Goal: Task Accomplishment & Management: Manage account settings

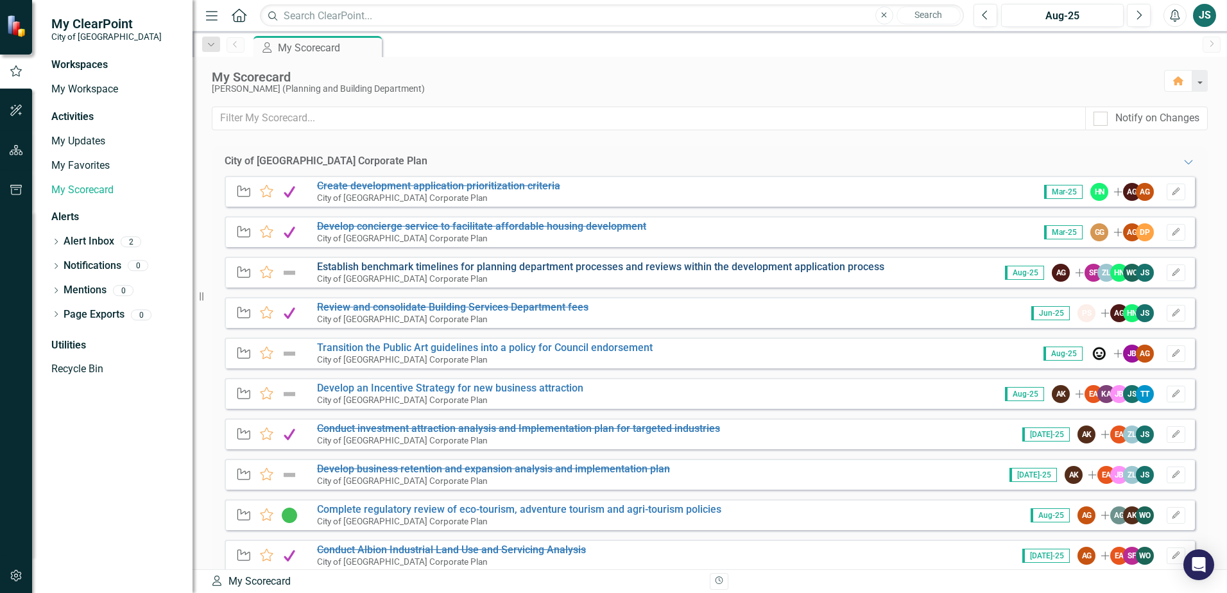
click at [398, 268] on link "Establish benchmark timelines for planning department processes and reviews wit…" at bounding box center [600, 266] width 567 height 12
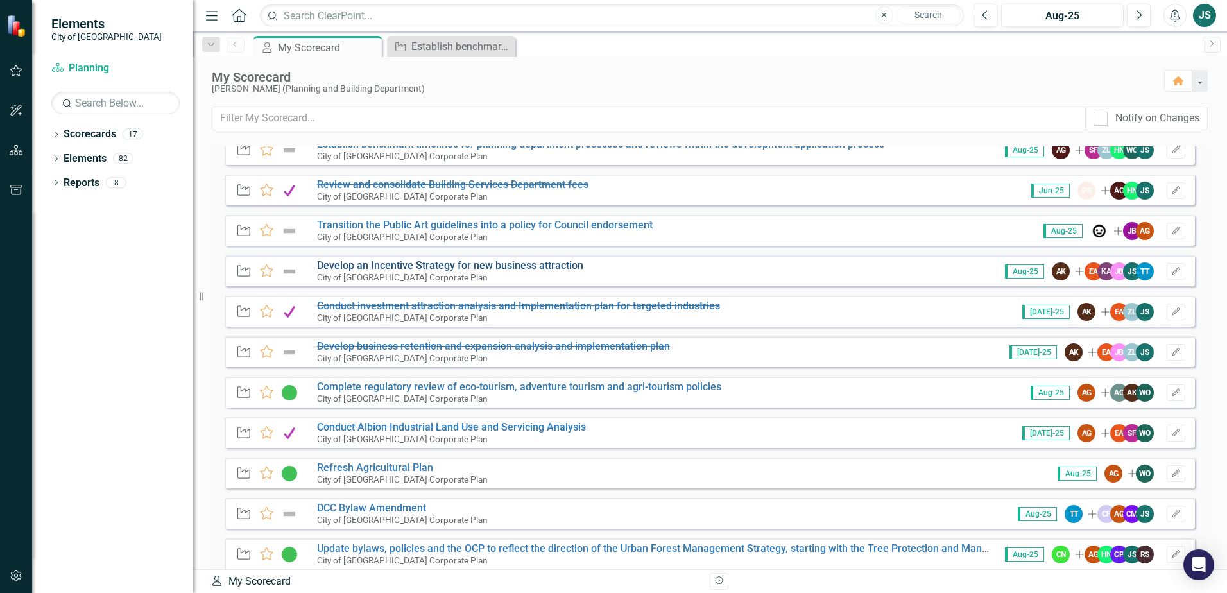
scroll to position [128, 0]
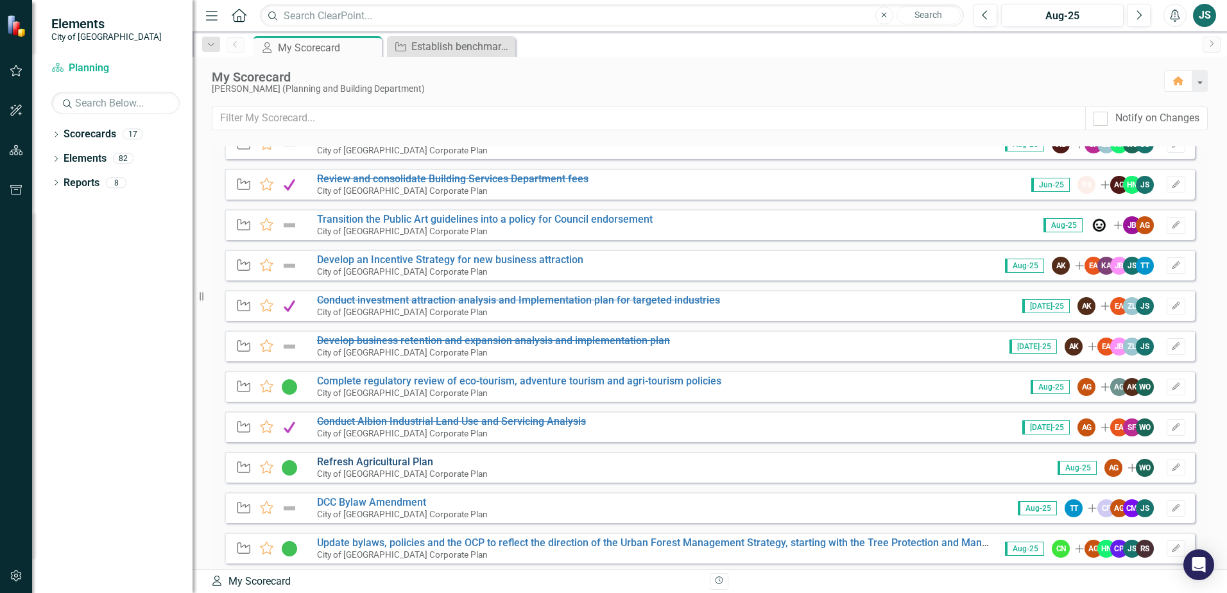
click at [370, 459] on link "Refresh Agricultural Plan" at bounding box center [375, 462] width 116 height 12
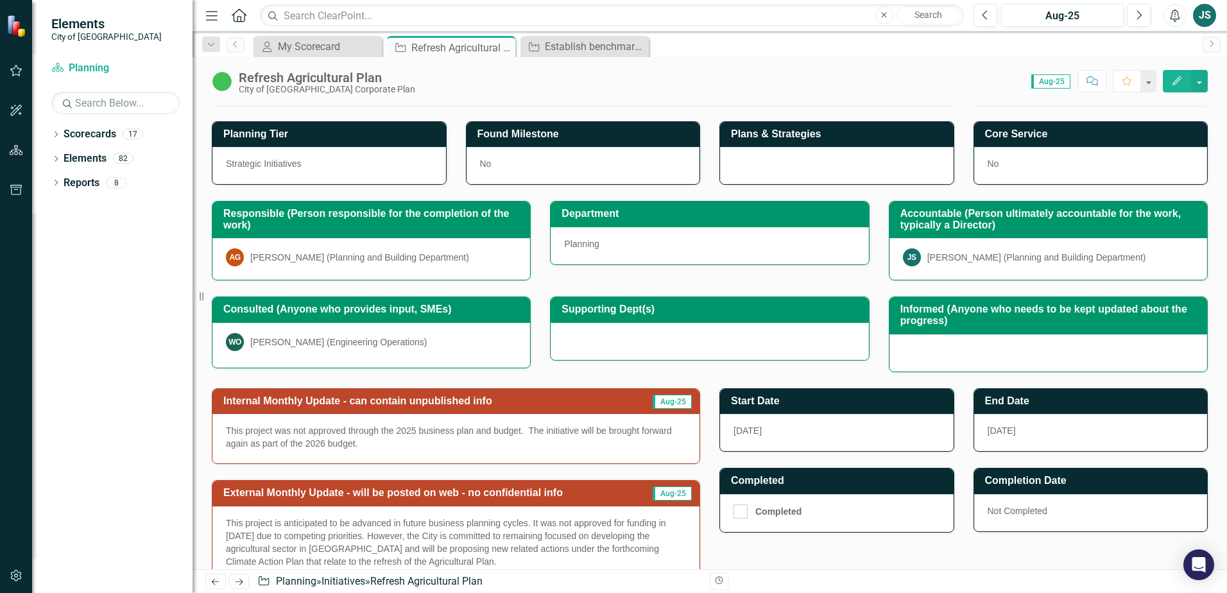
scroll to position [128, 0]
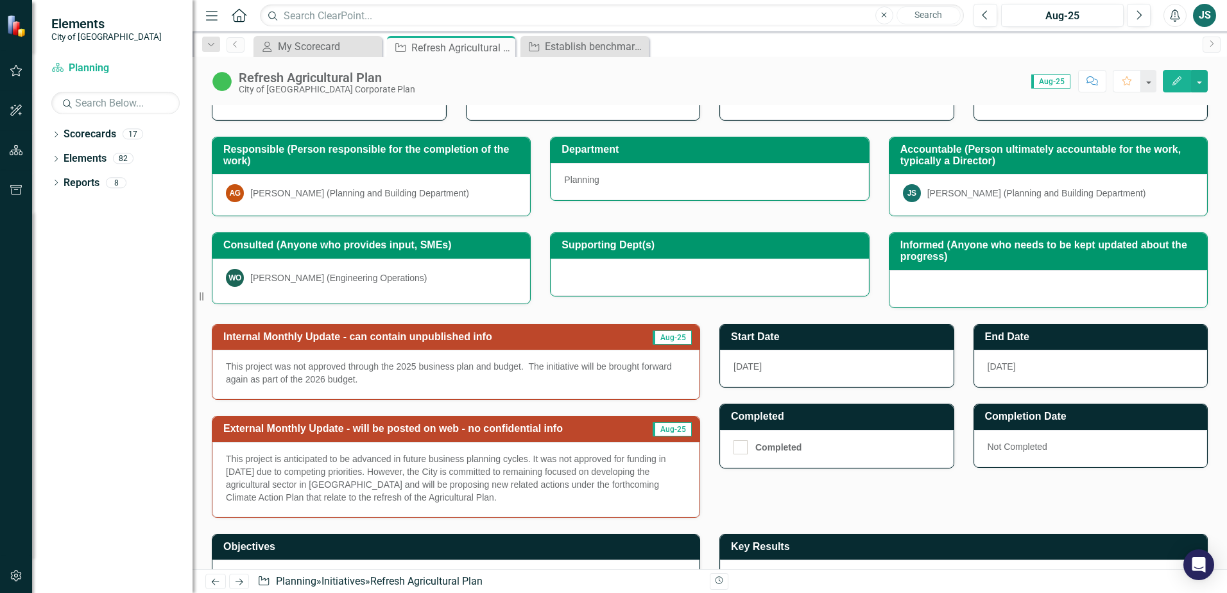
click at [1019, 376] on div "[DATE]" at bounding box center [1091, 368] width 234 height 37
click at [994, 365] on span "[DATE]" at bounding box center [1001, 366] width 28 height 10
click at [1178, 81] on icon "button" at bounding box center [1176, 80] width 9 height 9
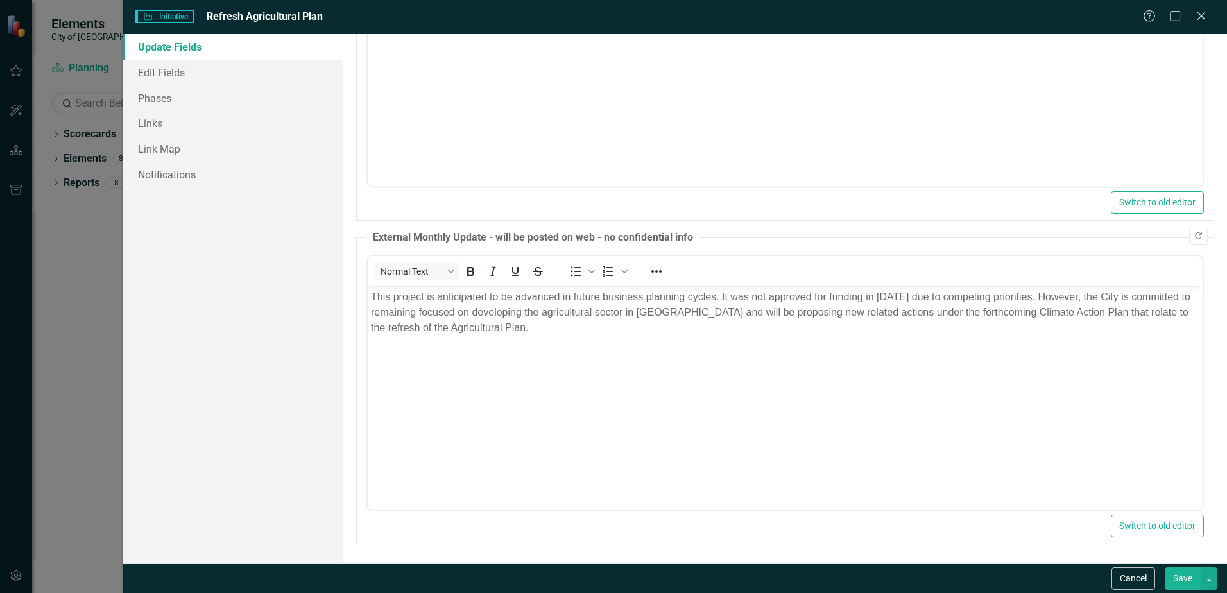
scroll to position [0, 0]
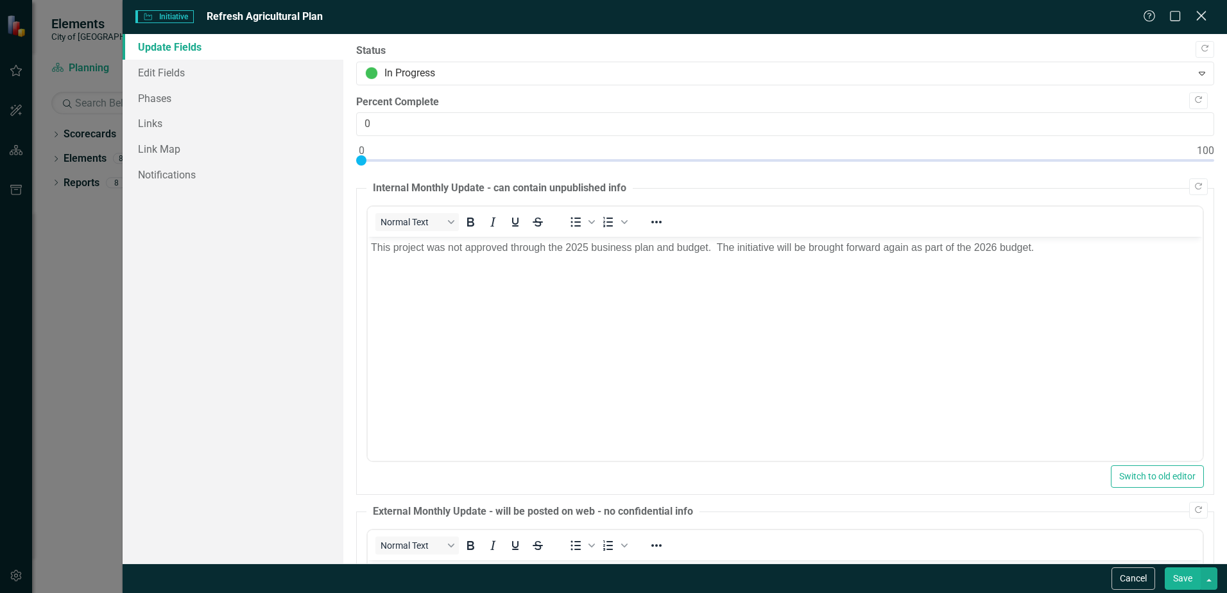
click at [1198, 14] on icon "Close" at bounding box center [1201, 16] width 16 height 12
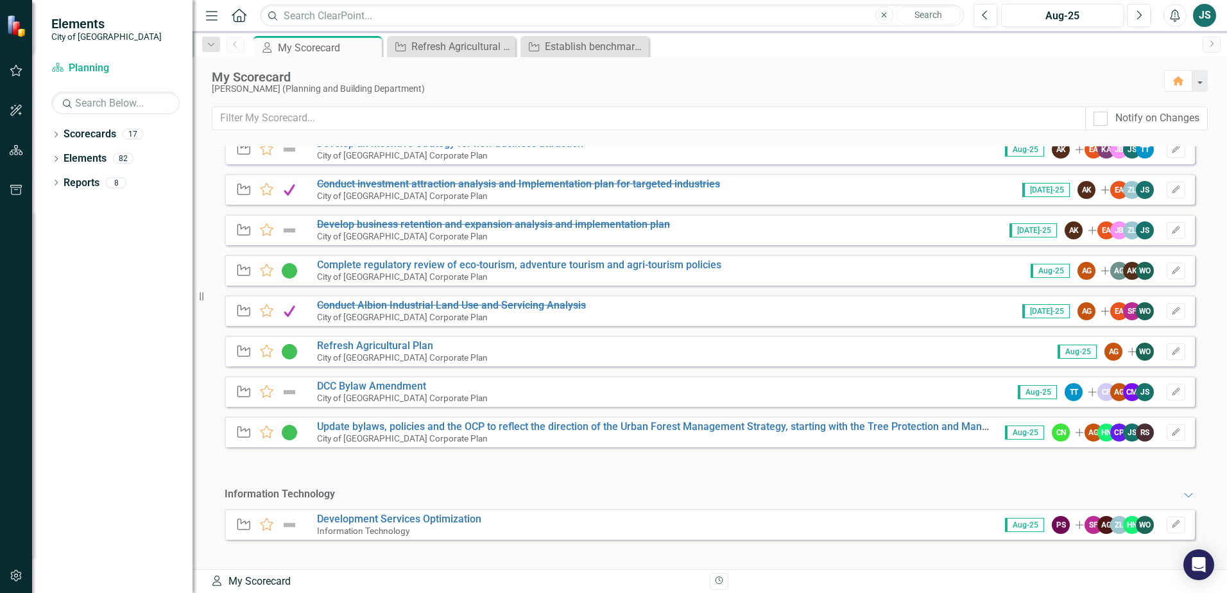
scroll to position [247, 0]
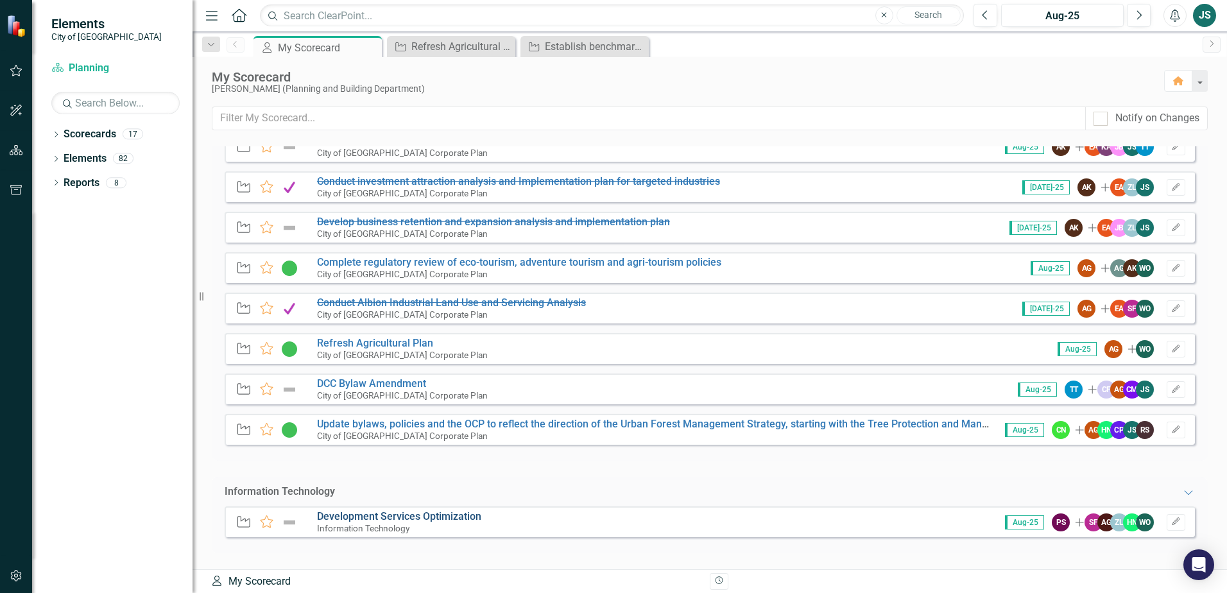
click at [440, 513] on link "Development Services Optimization" at bounding box center [399, 516] width 164 height 12
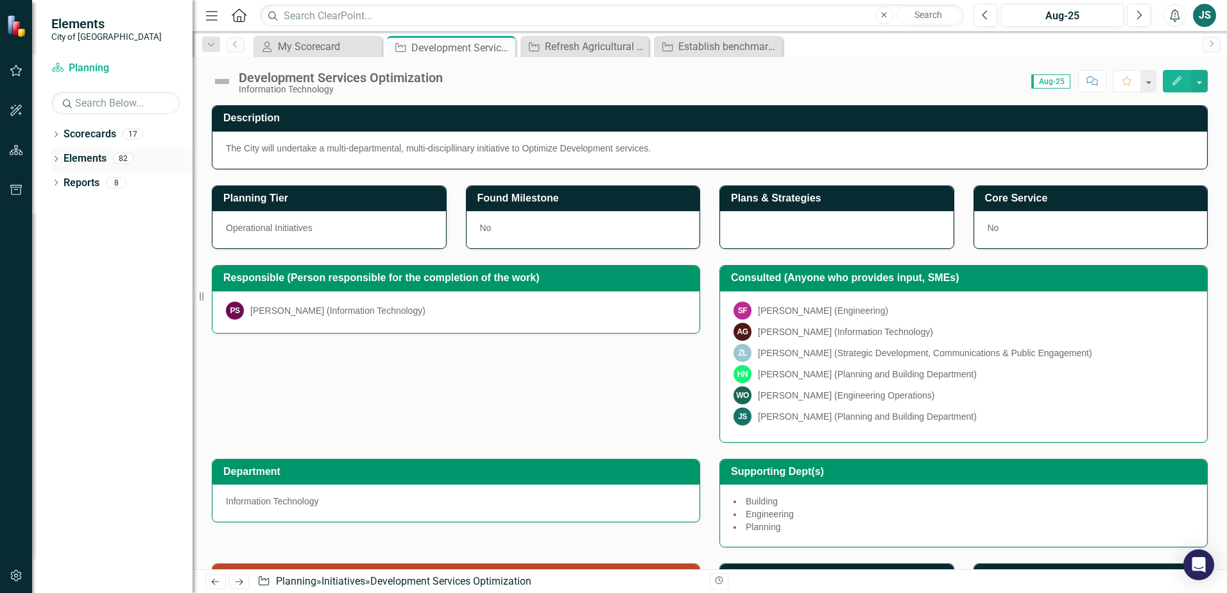
click at [90, 149] on div "Elements" at bounding box center [85, 158] width 43 height 21
click at [98, 138] on link "Scorecards" at bounding box center [90, 134] width 53 height 15
click at [56, 135] on icon at bounding box center [56, 135] width 3 height 6
click at [84, 160] on link "City of [GEOGRAPHIC_DATA] Corporate Plan" at bounding box center [132, 158] width 122 height 15
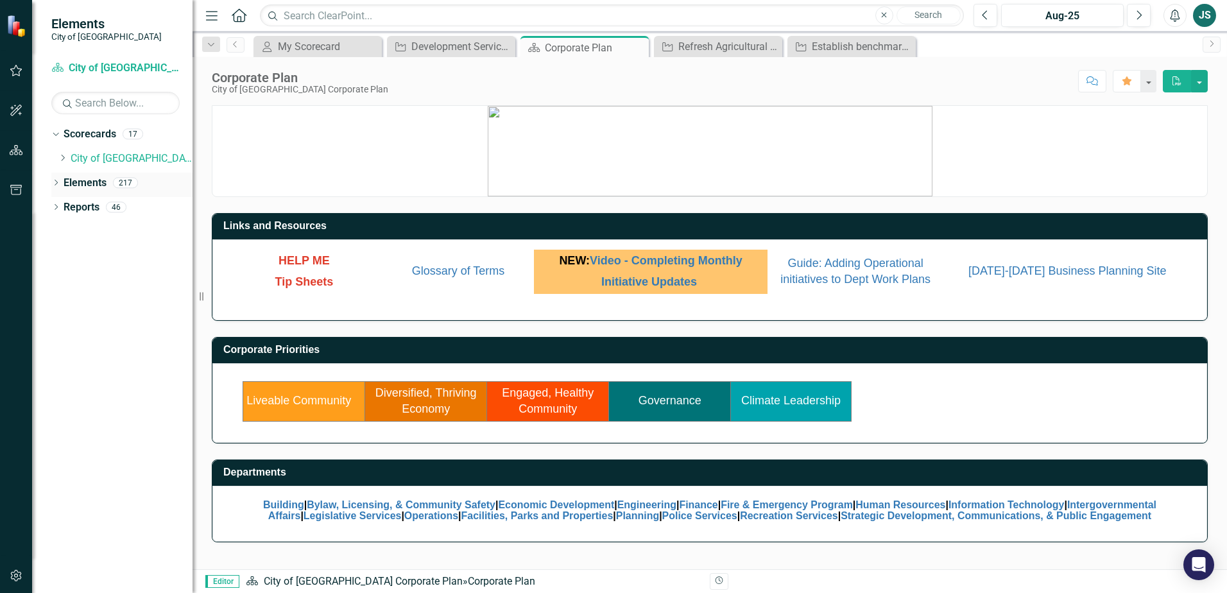
click at [57, 184] on icon "Dropdown" at bounding box center [55, 183] width 9 height 7
click at [88, 230] on link "Key Result Key Result" at bounding box center [103, 231] width 66 height 15
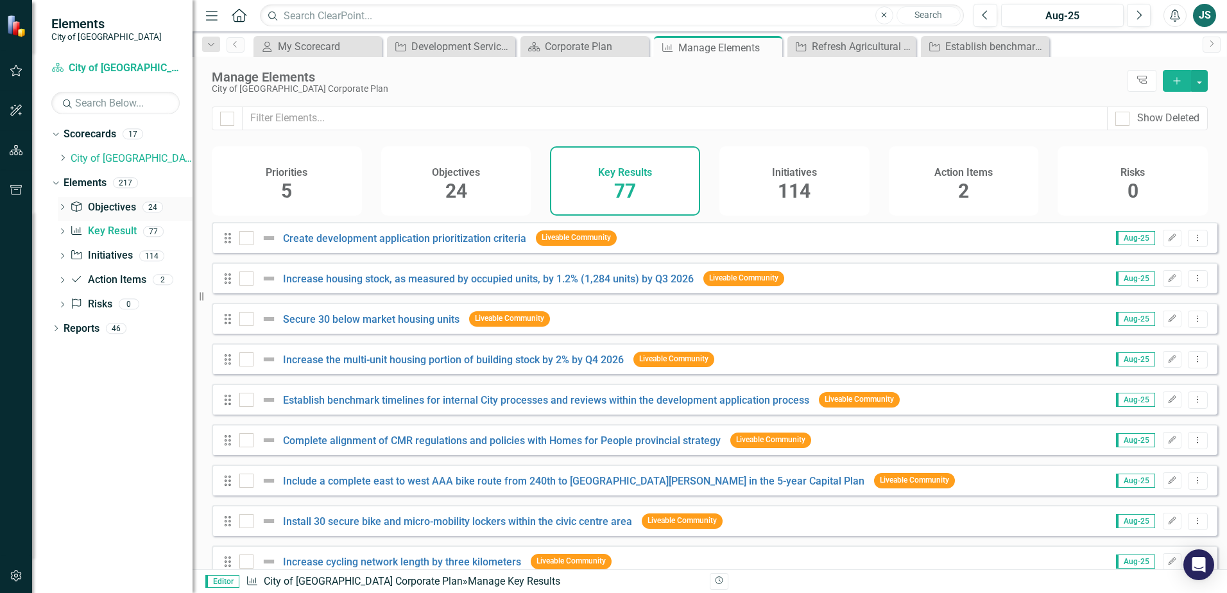
click at [101, 207] on link "Objective Objectives" at bounding box center [102, 207] width 65 height 15
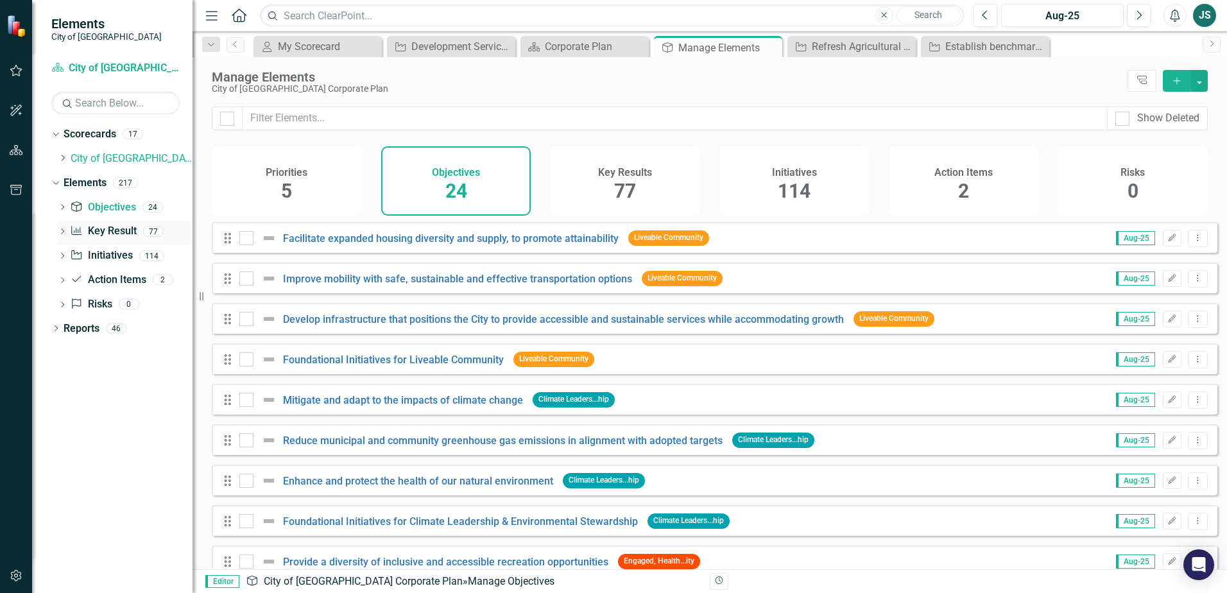
click at [103, 230] on link "Key Result Key Result" at bounding box center [103, 231] width 66 height 15
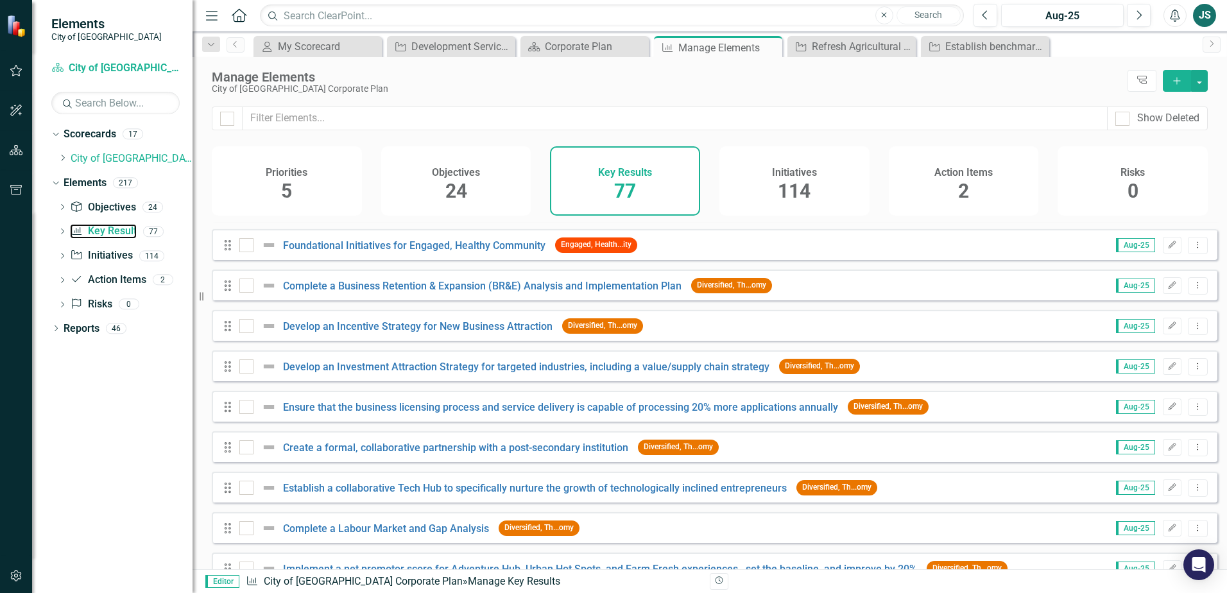
scroll to position [1540, 0]
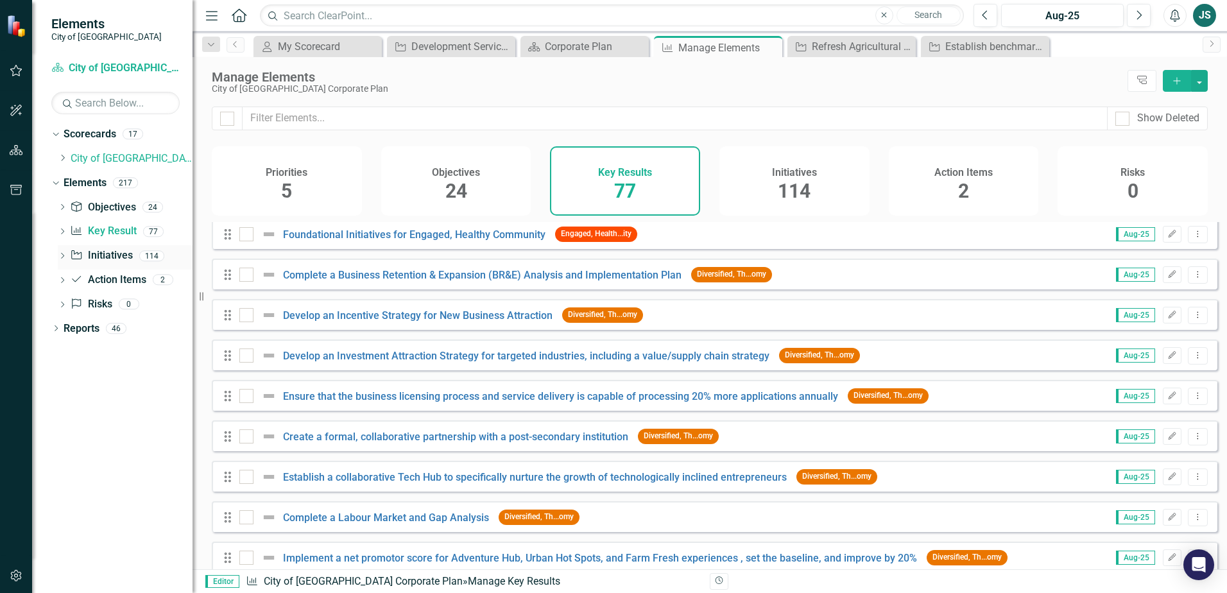
click at [126, 257] on link "Initiative Initiatives" at bounding box center [101, 255] width 62 height 15
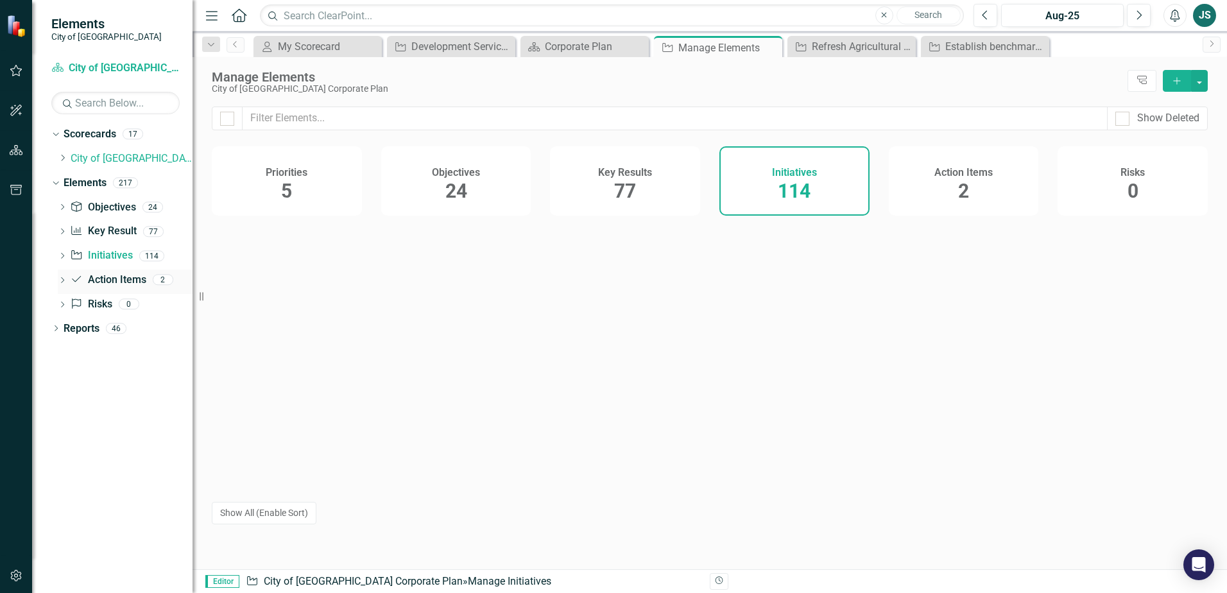
click at [124, 273] on link "Action Item Action Items" at bounding box center [108, 280] width 76 height 15
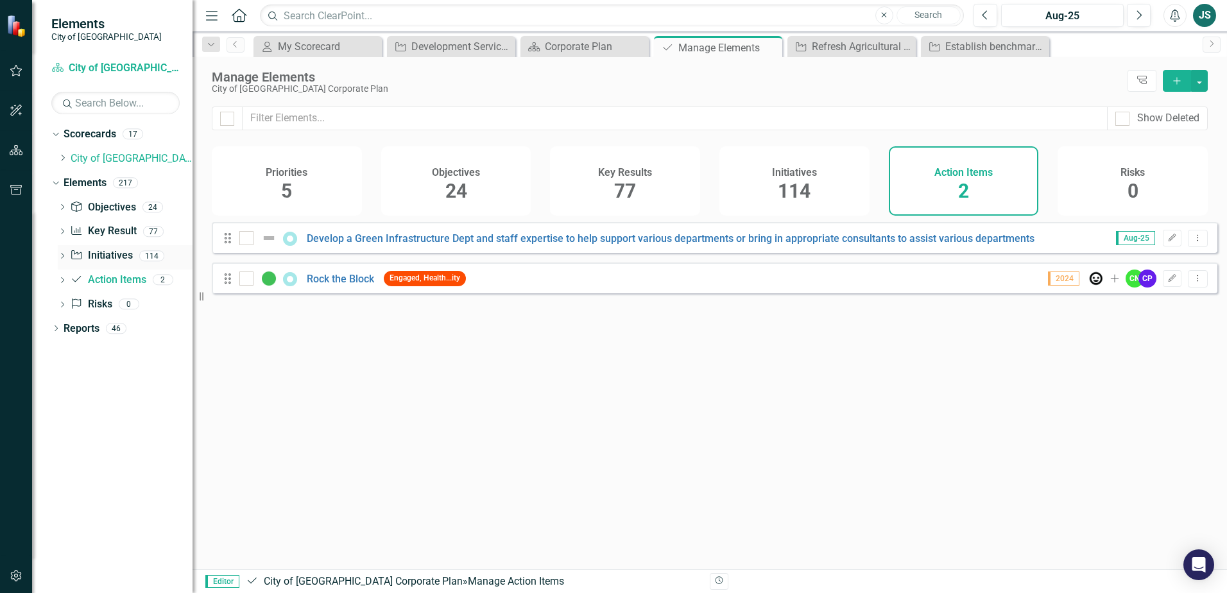
click at [120, 257] on link "Initiative Initiatives" at bounding box center [101, 255] width 62 height 15
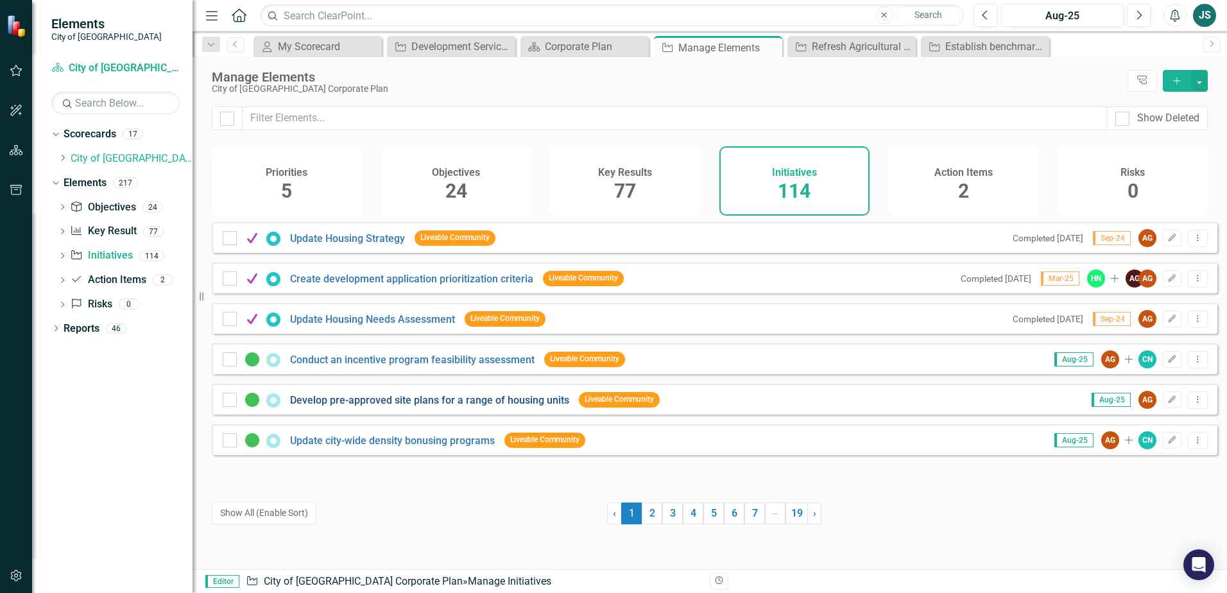
click at [329, 406] on link "Develop pre-approved site plans for a range of housing units" at bounding box center [429, 400] width 279 height 12
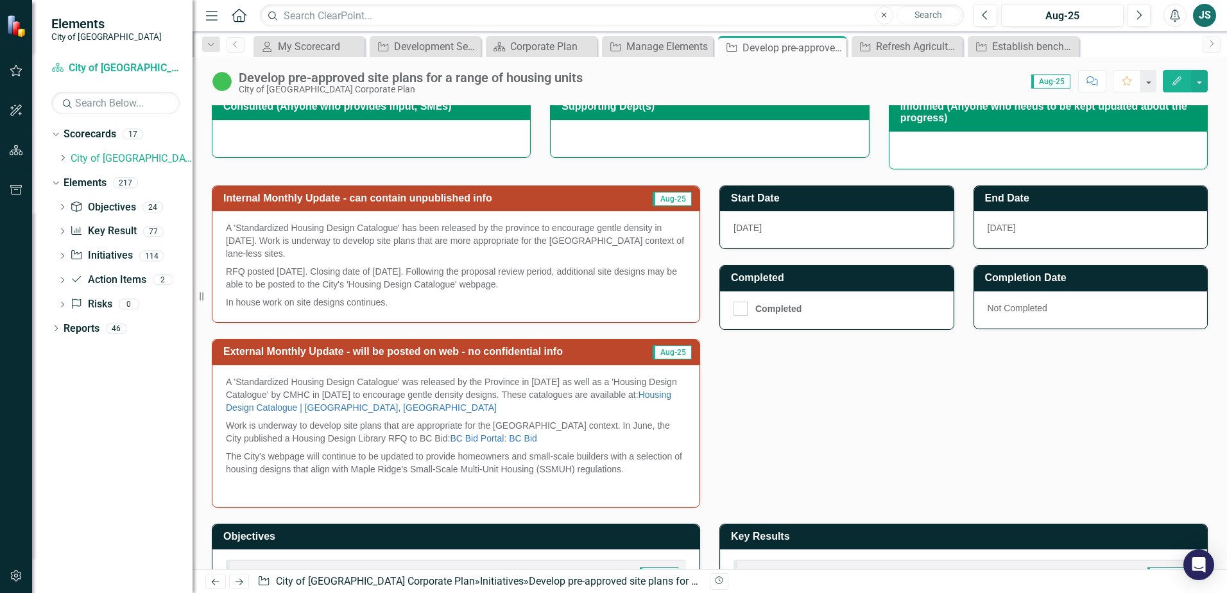
scroll to position [321, 0]
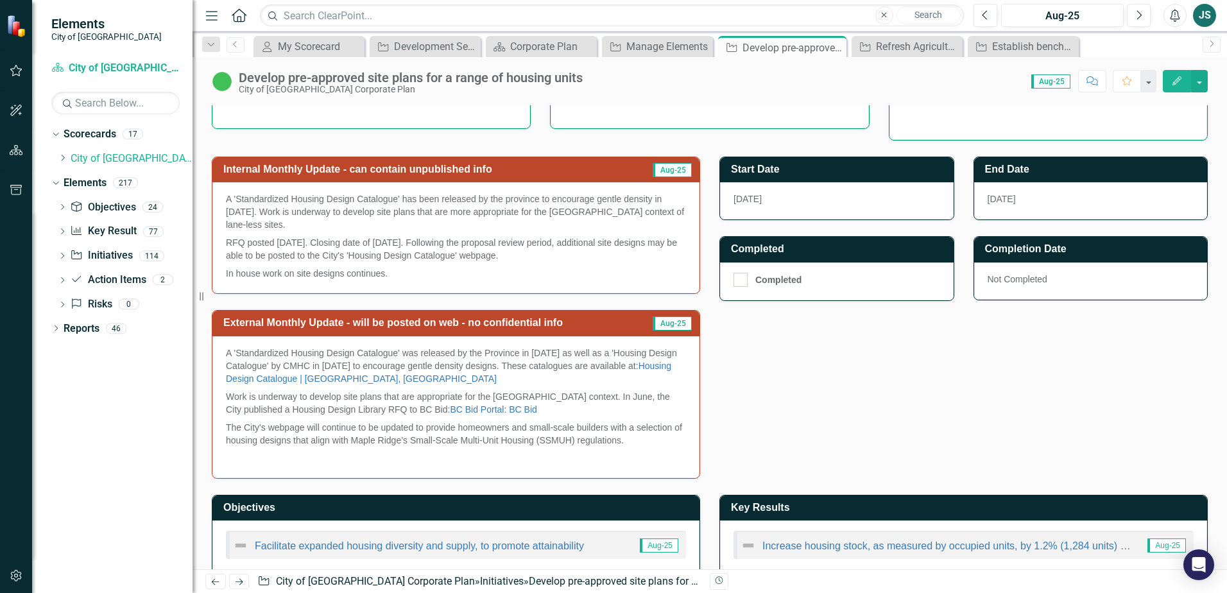
click at [420, 259] on p "RFQ posted [DATE]. Closing date of [DATE]. Following the proposal review period…" at bounding box center [456, 249] width 460 height 31
click at [1173, 80] on icon "Edit" at bounding box center [1177, 80] width 12 height 9
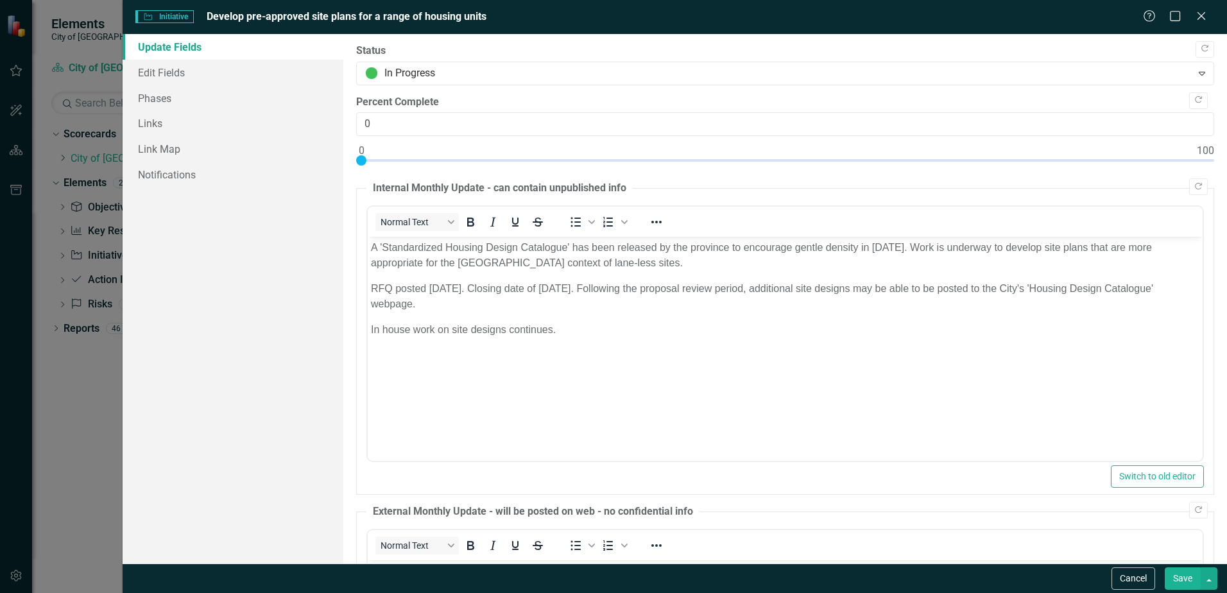
scroll to position [0, 0]
click at [395, 284] on p "RFQ posted [DATE]. Closing date of [DATE]. Following the proposal review period…" at bounding box center [785, 296] width 828 height 31
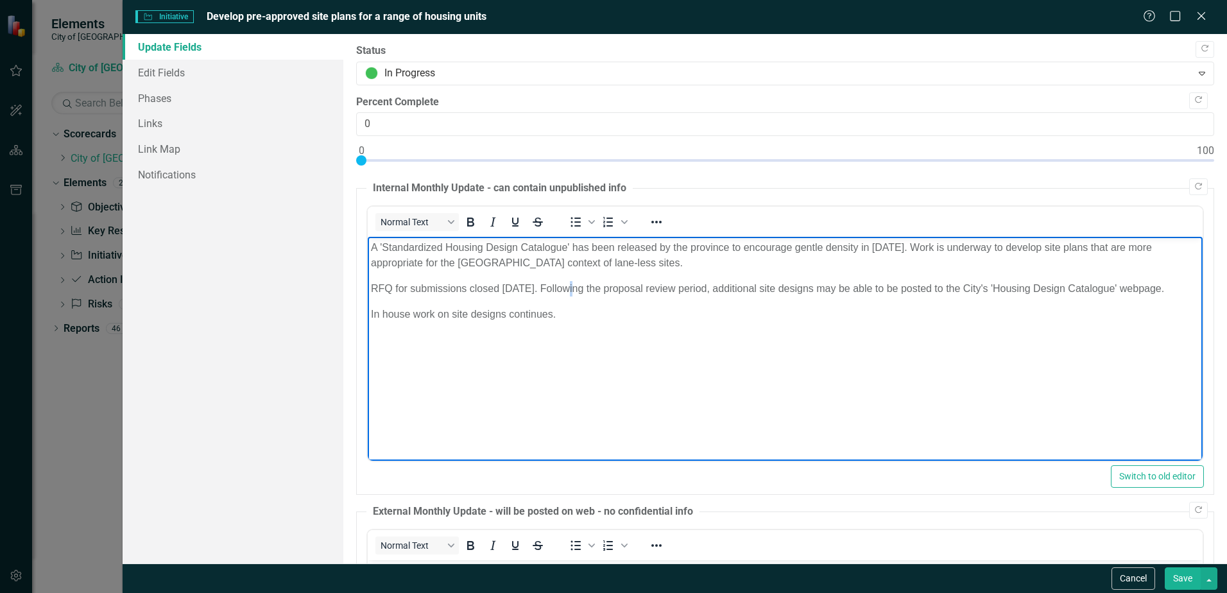
click at [568, 288] on p "RFQ for submissions closed [DATE]. Following the proposal review period, additi…" at bounding box center [785, 288] width 828 height 15
click at [571, 286] on p "RFQ for submissions closed [DATE]. Following the proposal review period, additi…" at bounding box center [785, 288] width 828 height 15
click at [1180, 571] on button "Save" at bounding box center [1182, 578] width 36 height 22
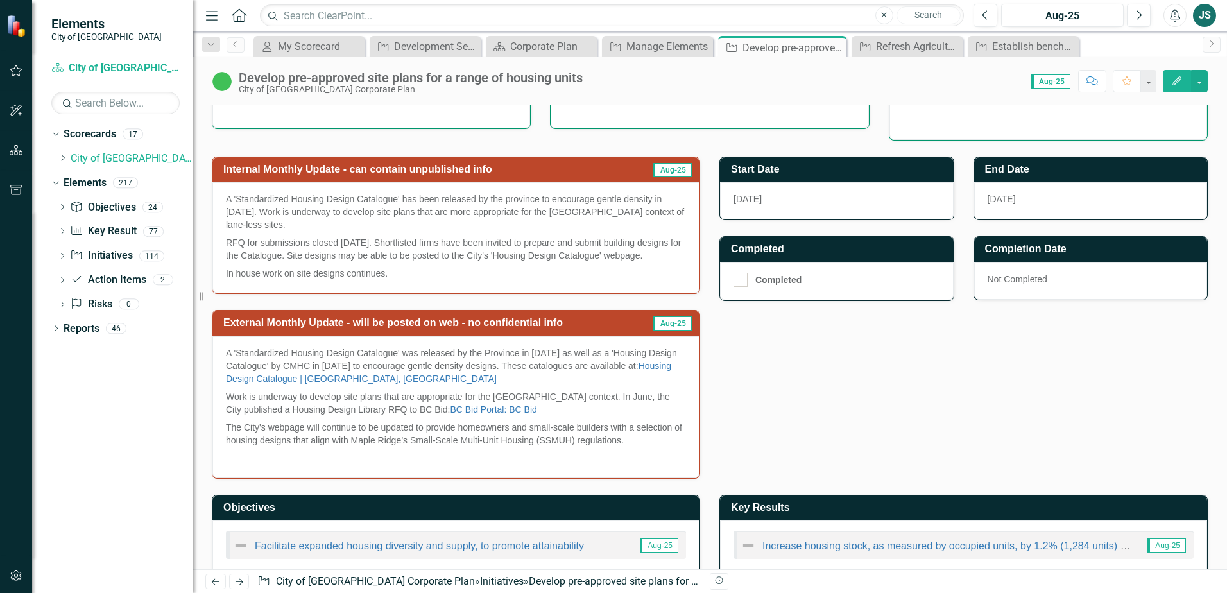
click at [610, 388] on p "A 'Standardized Housing Design Catalogue' was released by the Province in [DATE…" at bounding box center [456, 366] width 460 height 41
click at [1178, 82] on icon "Edit" at bounding box center [1177, 80] width 12 height 9
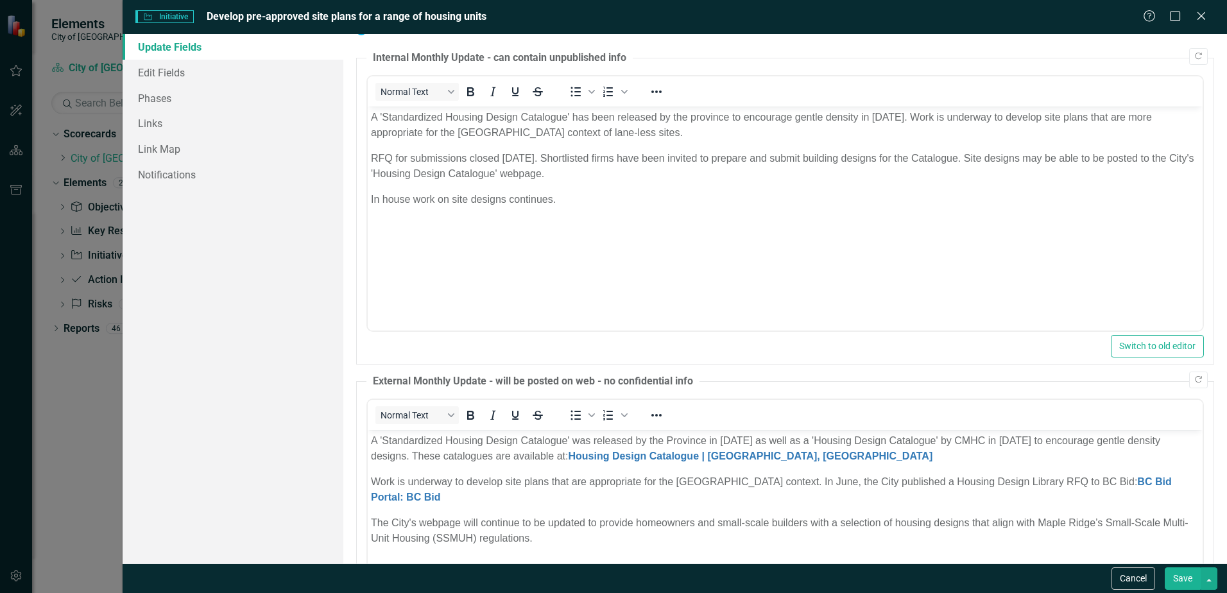
scroll to position [81, 0]
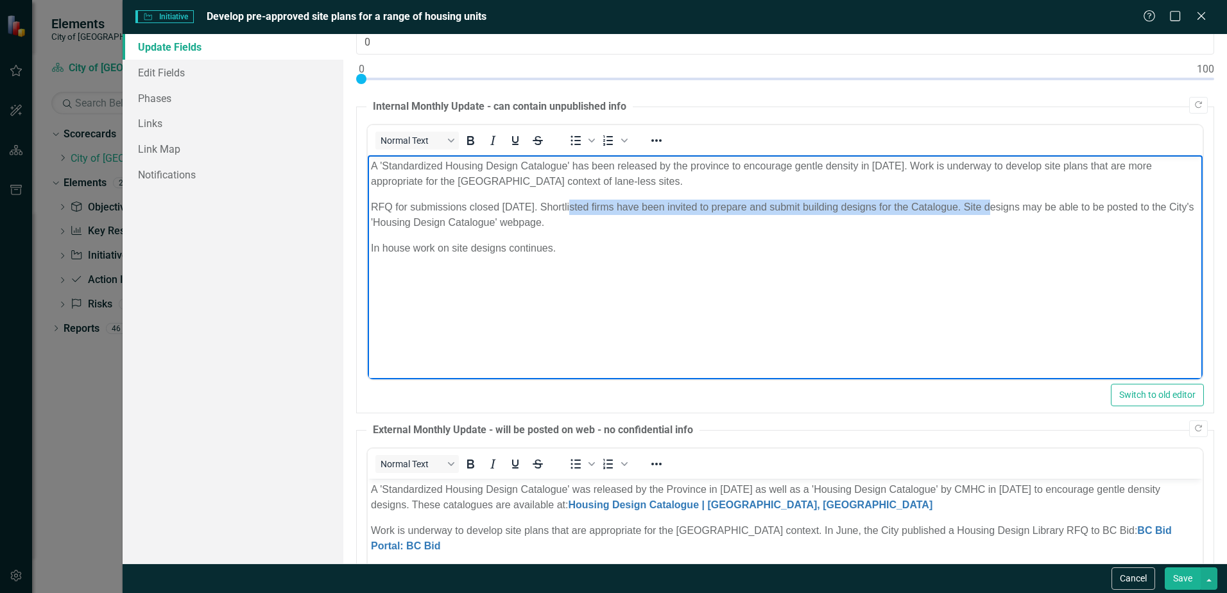
drag, startPoint x: 569, startPoint y: 206, endPoint x: 989, endPoint y: 206, distance: 420.2
click at [989, 206] on p "RFQ for submissions closed [DATE]. Shortlisted firms have been invited to prepa…" at bounding box center [785, 215] width 828 height 31
copy p "Shortlisted firms have been invited to prepare and submit building designs for …"
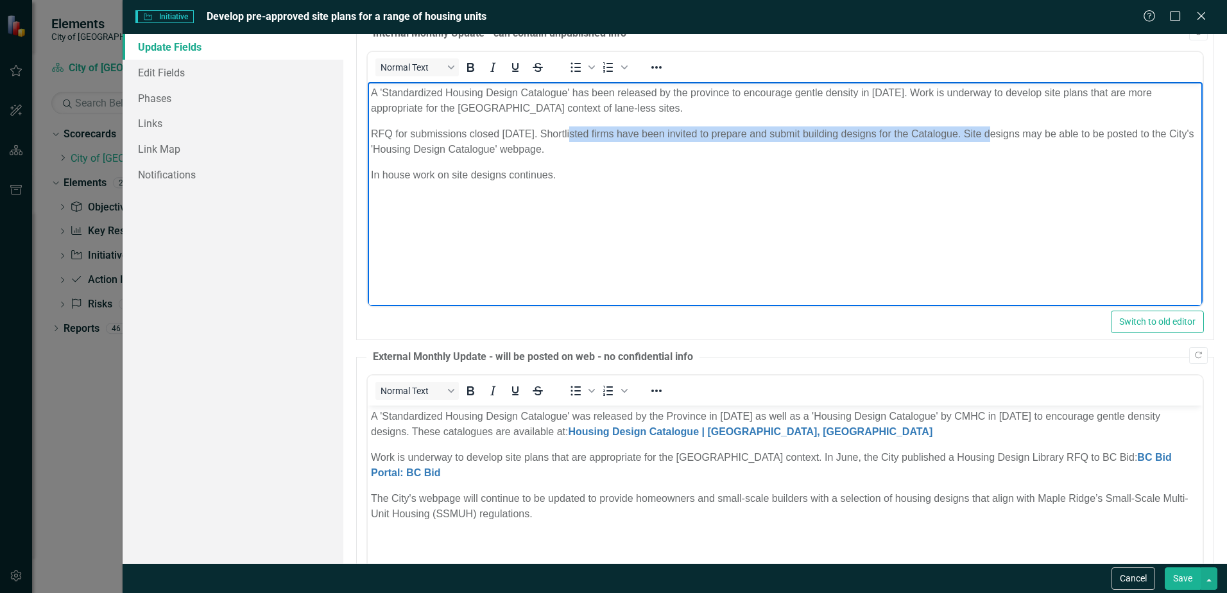
scroll to position [274, 0]
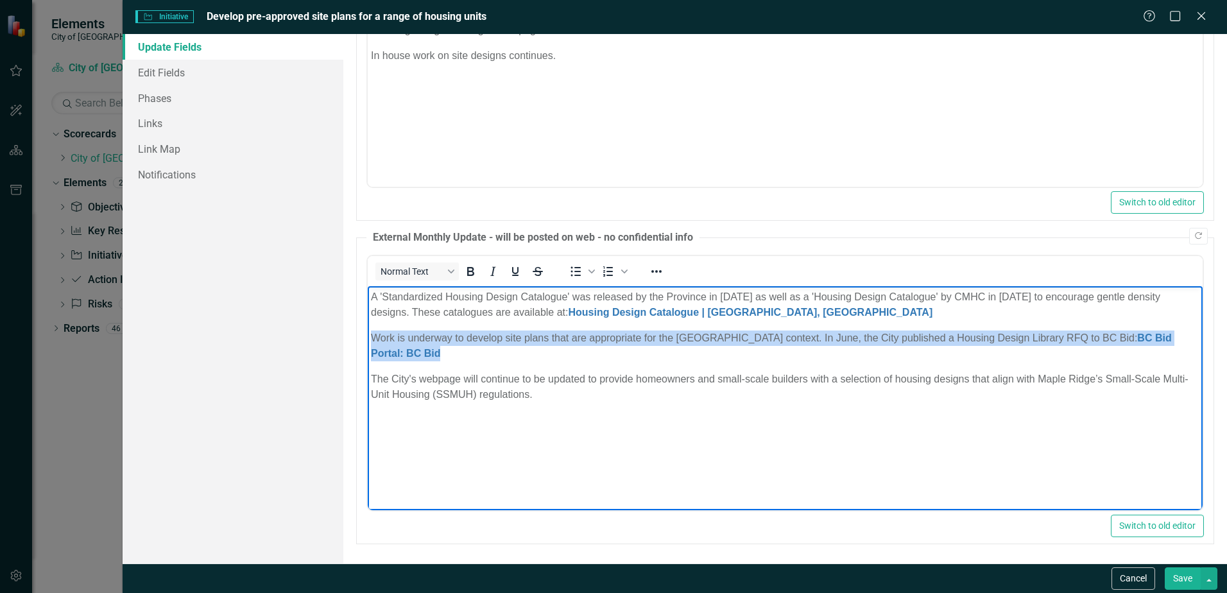
drag, startPoint x: 368, startPoint y: 339, endPoint x: 423, endPoint y: 355, distance: 56.8
click at [423, 355] on body "A 'Standardized Housing Design Catalogue' was released by the Province in [DATE…" at bounding box center [785, 381] width 835 height 192
paste body "Rich Text Area. Press ALT-0 for help."
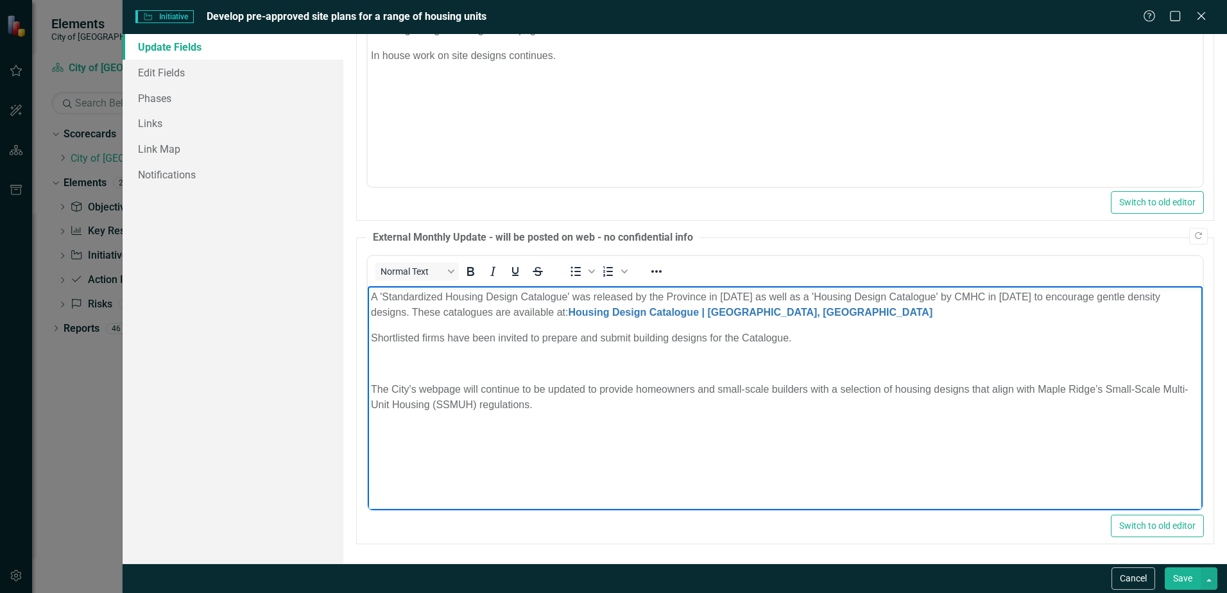
click at [371, 338] on p "Shortlisted firms have been invited to prepare and submit building designs for …" at bounding box center [785, 337] width 828 height 15
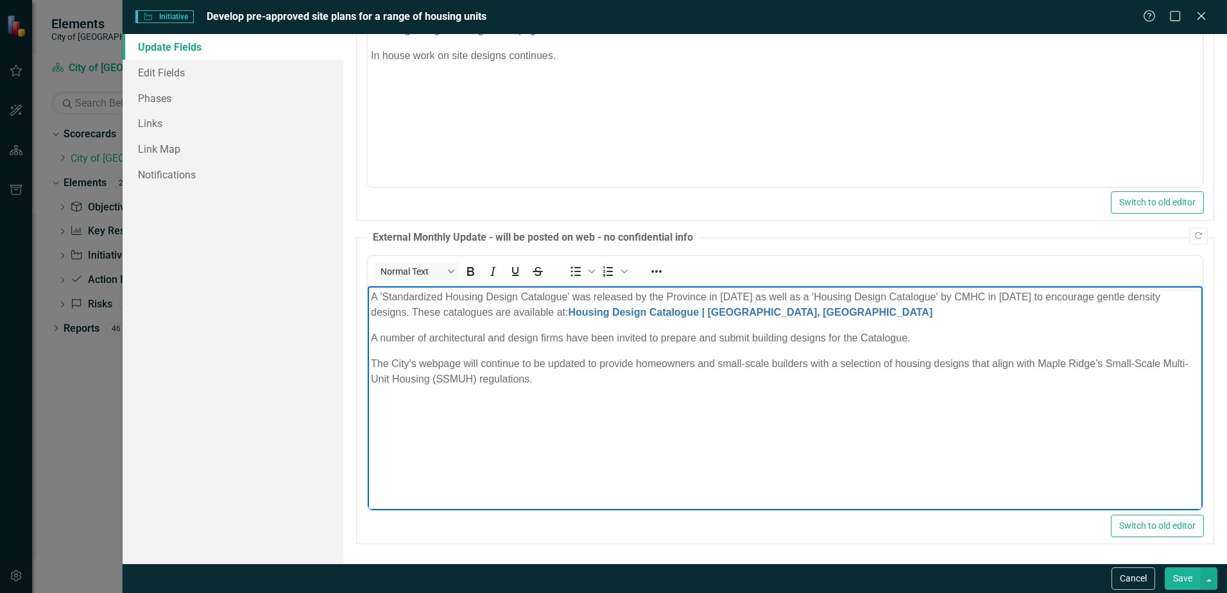
click at [1185, 575] on button "Save" at bounding box center [1182, 578] width 36 height 22
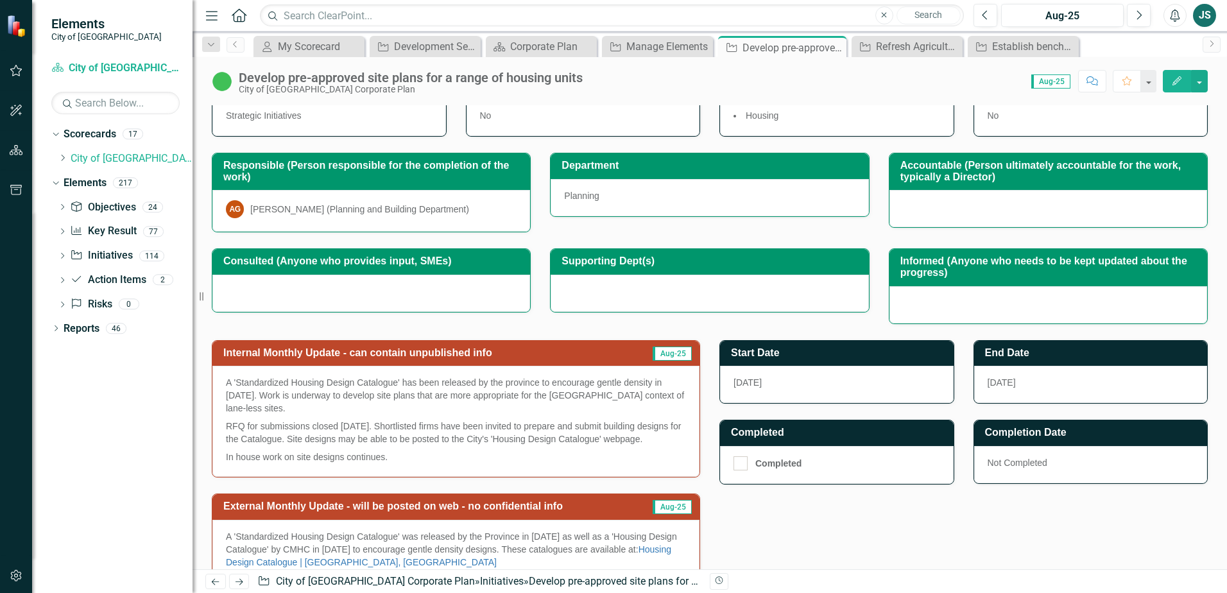
scroll to position [100, 0]
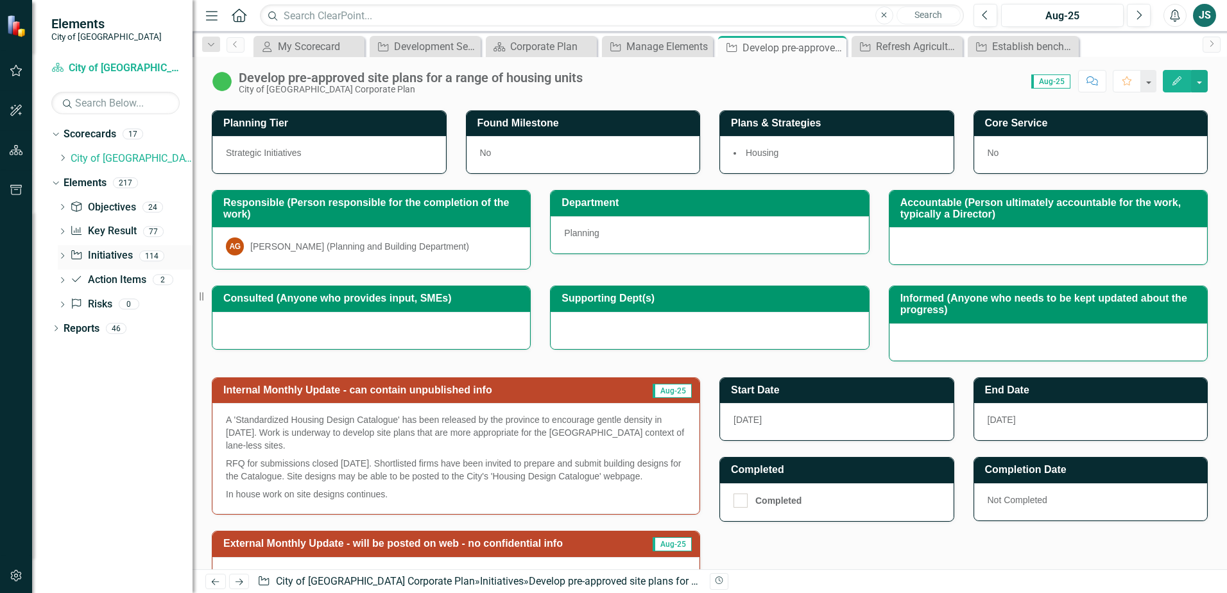
click at [90, 252] on link "Initiative Initiatives" at bounding box center [101, 255] width 62 height 15
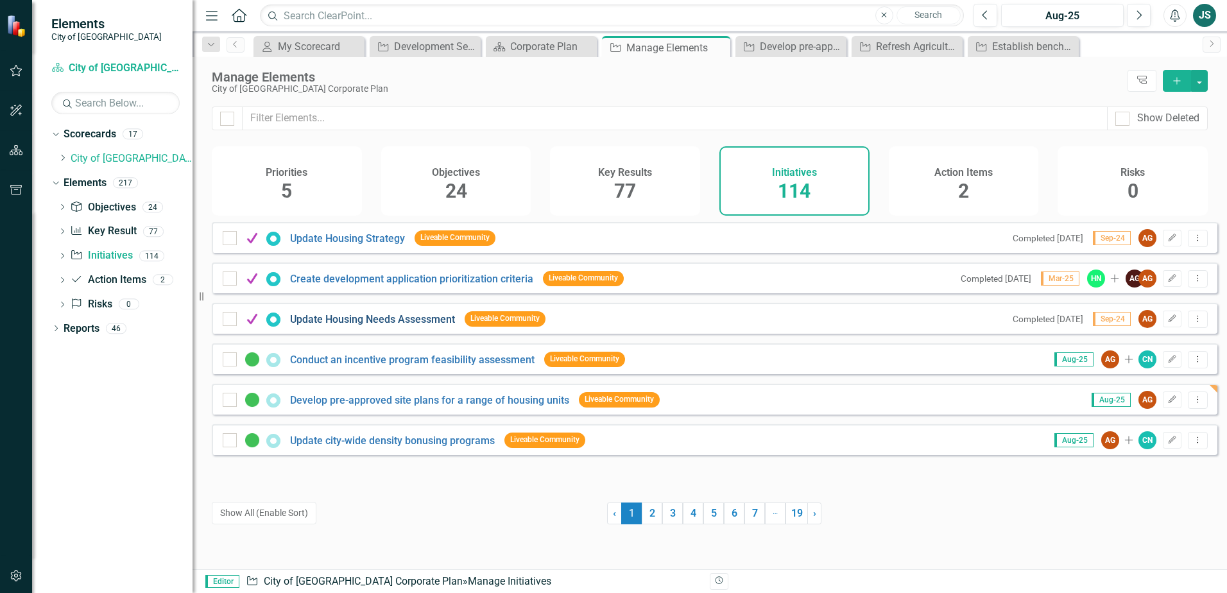
click at [351, 325] on link "Update Housing Needs Assessment" at bounding box center [372, 319] width 165 height 12
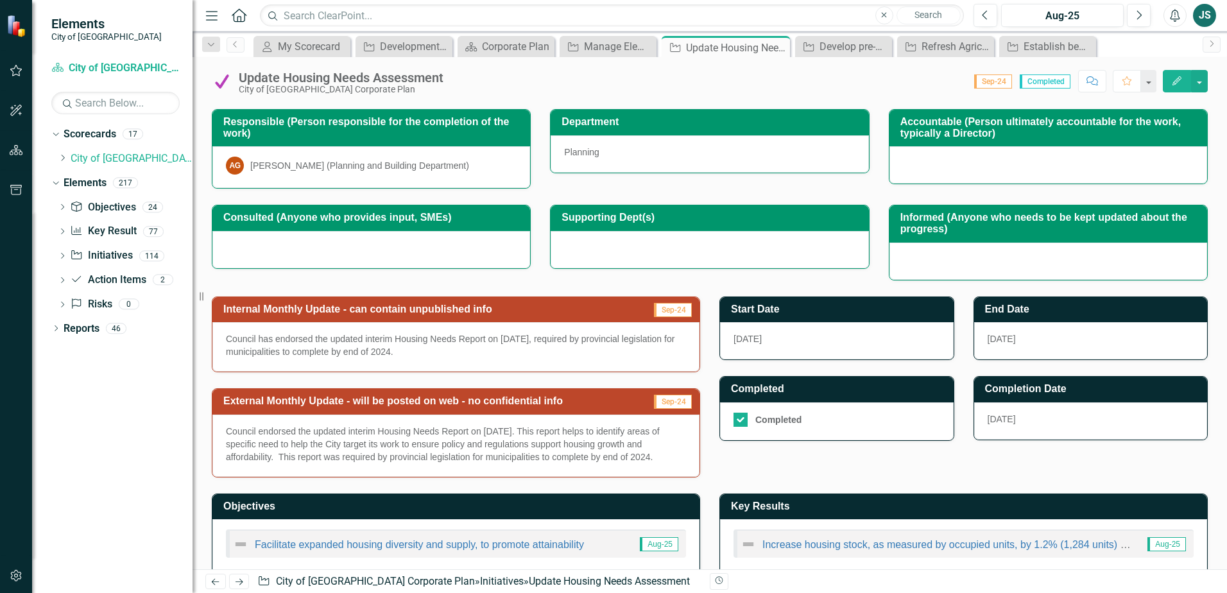
scroll to position [178, 0]
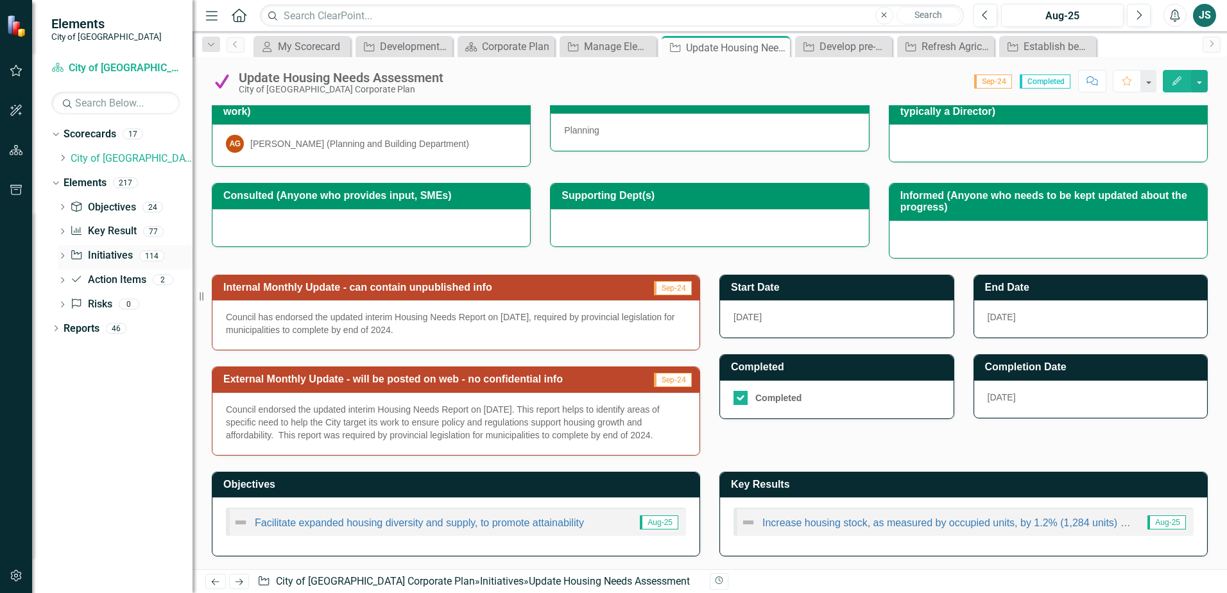
click at [111, 257] on link "Initiative Initiatives" at bounding box center [101, 255] width 62 height 15
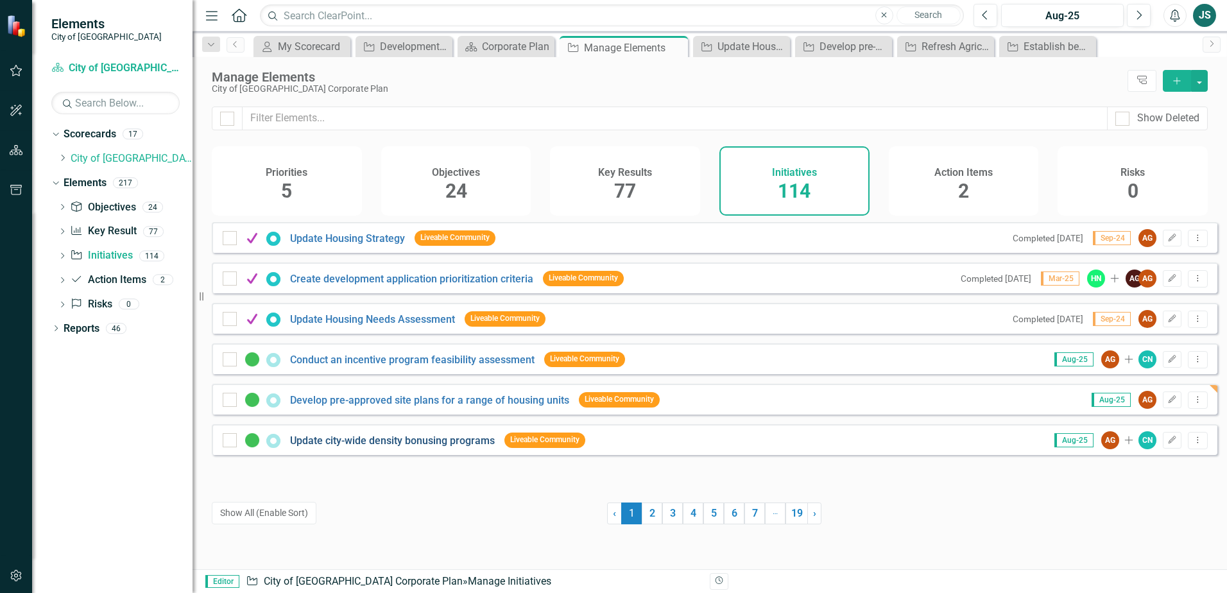
click at [403, 447] on link "Update city-wide density bonusing programs" at bounding box center [392, 440] width 205 height 12
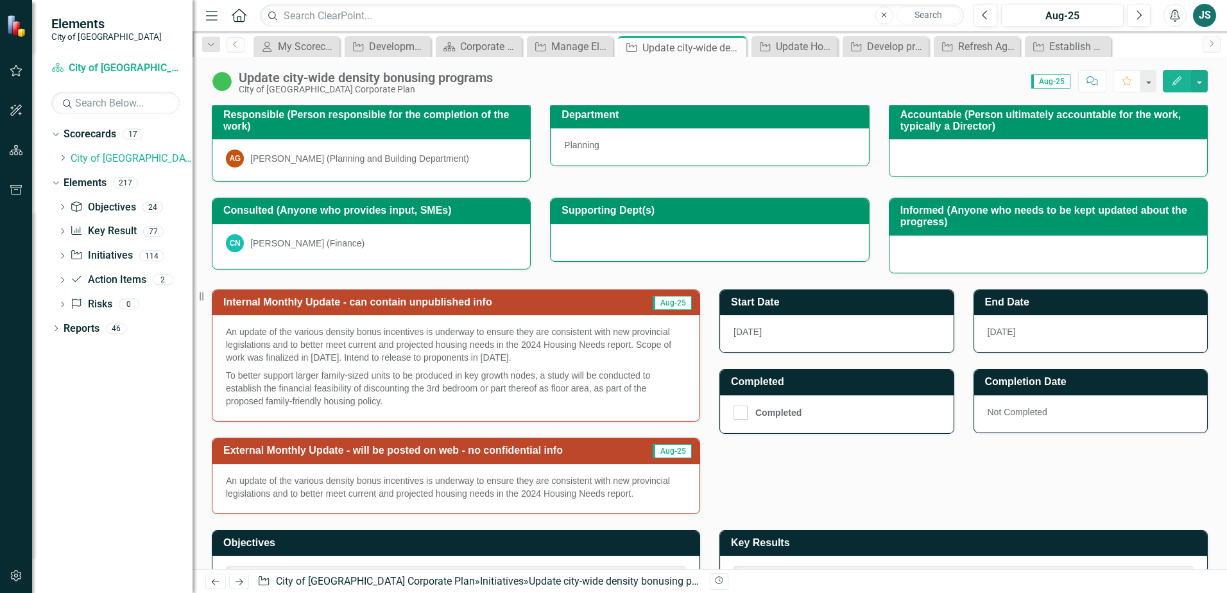
scroll to position [192, 0]
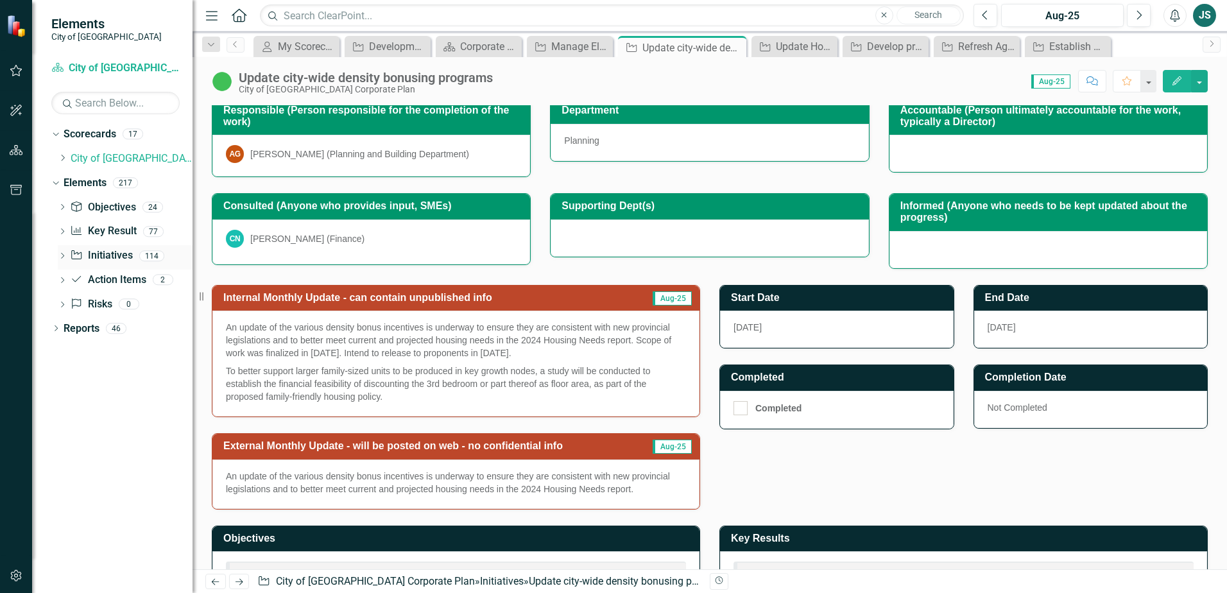
click at [119, 255] on link "Initiative Initiatives" at bounding box center [101, 255] width 62 height 15
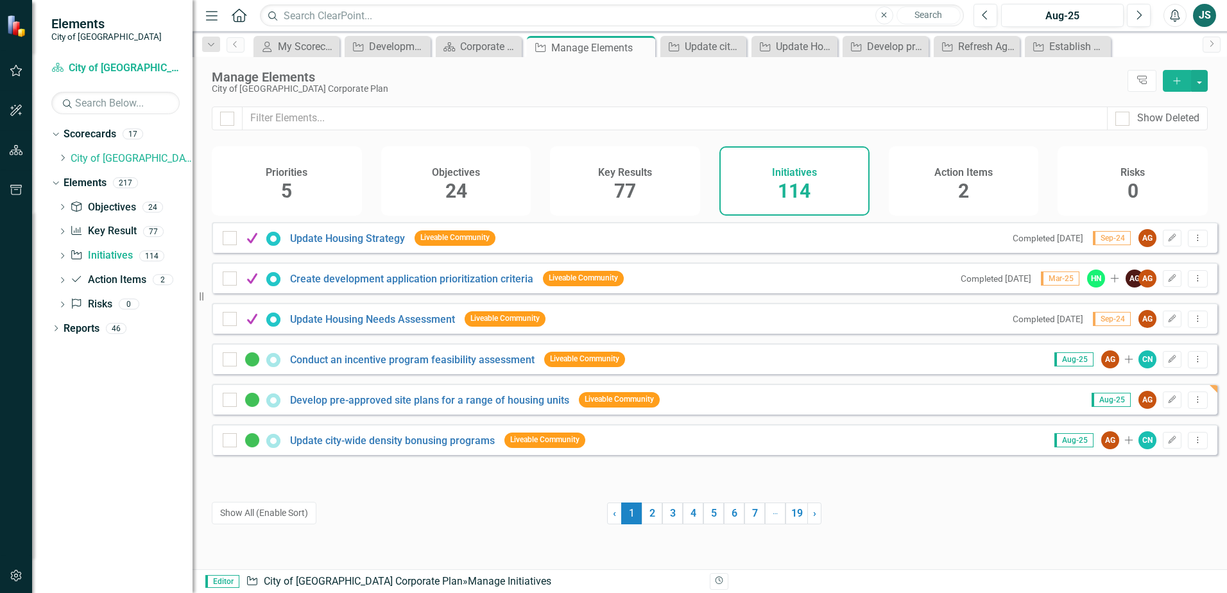
click at [466, 171] on h4 "Objectives" at bounding box center [456, 173] width 48 height 12
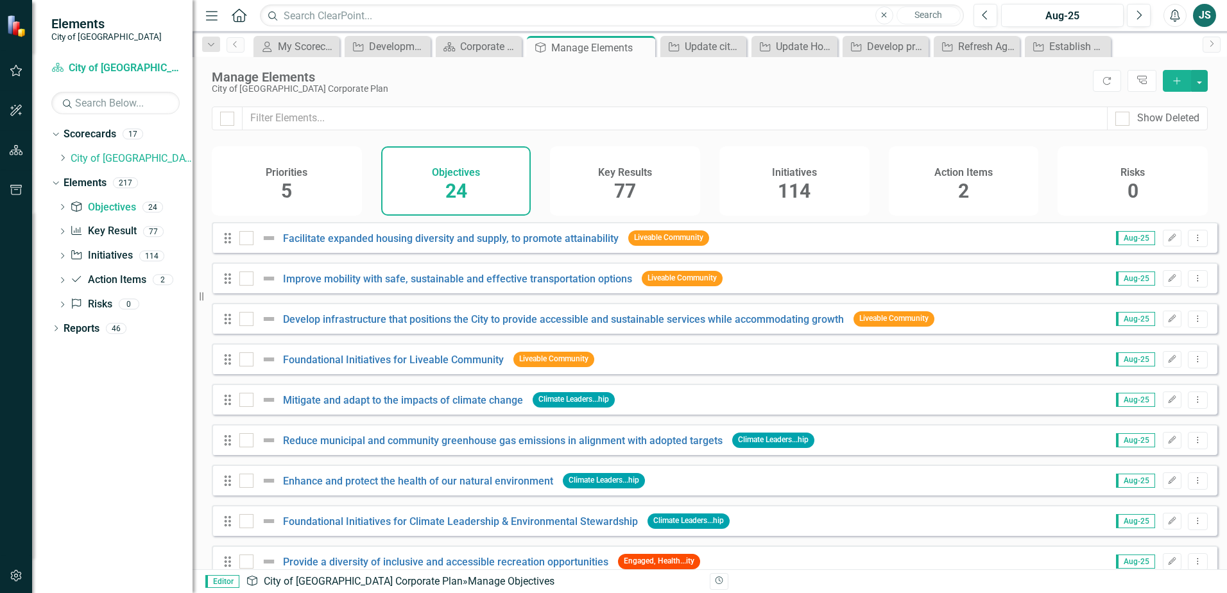
click at [590, 173] on div "Key Results 77" at bounding box center [625, 180] width 150 height 69
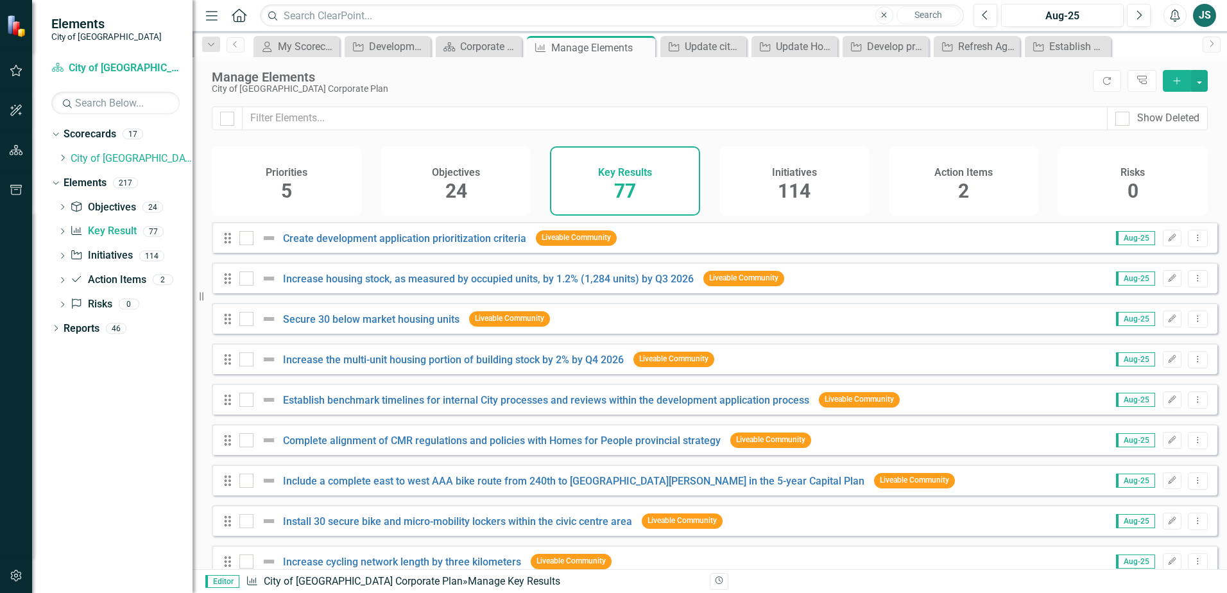
click at [806, 178] on div "114" at bounding box center [794, 192] width 33 height 28
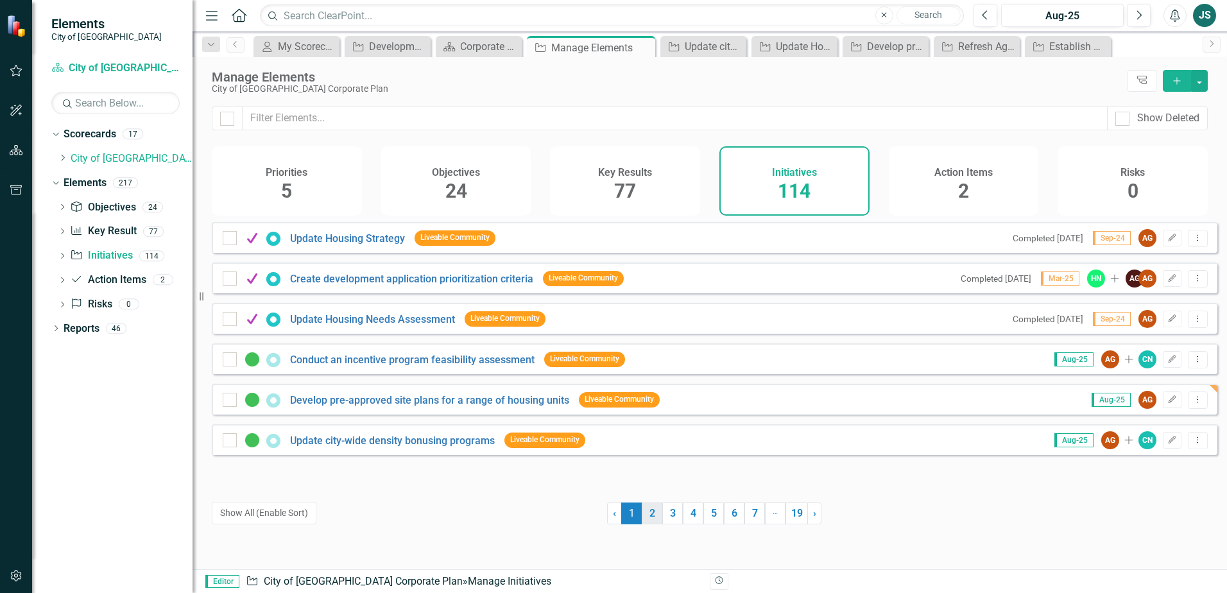
click at [644, 516] on link "2" at bounding box center [652, 513] width 21 height 22
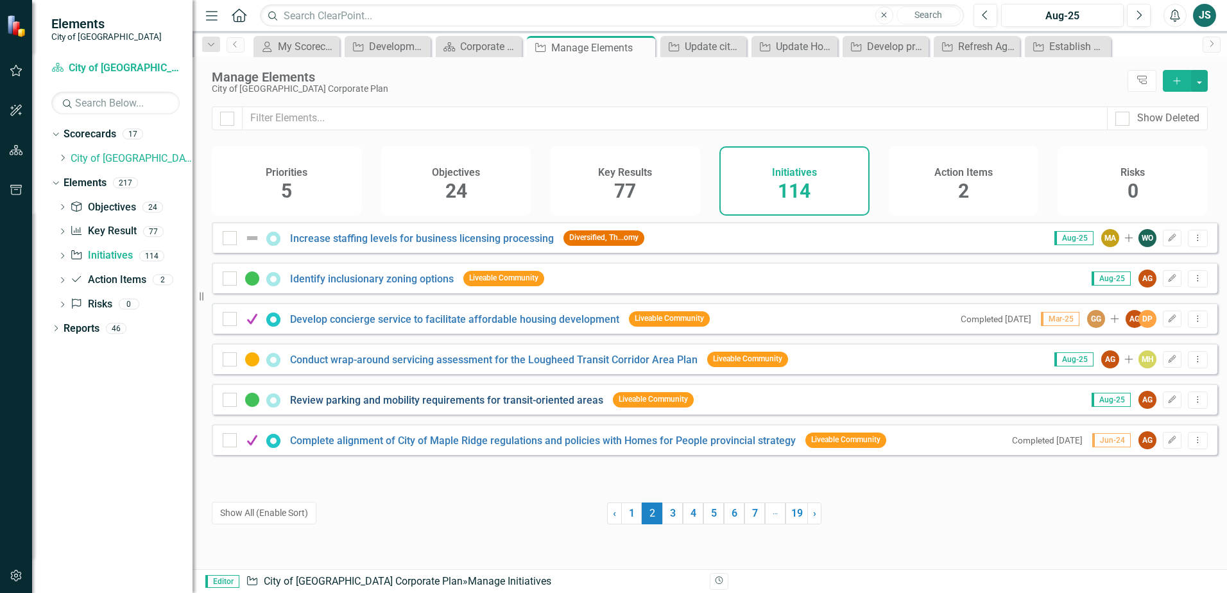
click at [540, 406] on link "Review parking and mobility requirements for transit-oriented areas" at bounding box center [446, 400] width 313 height 12
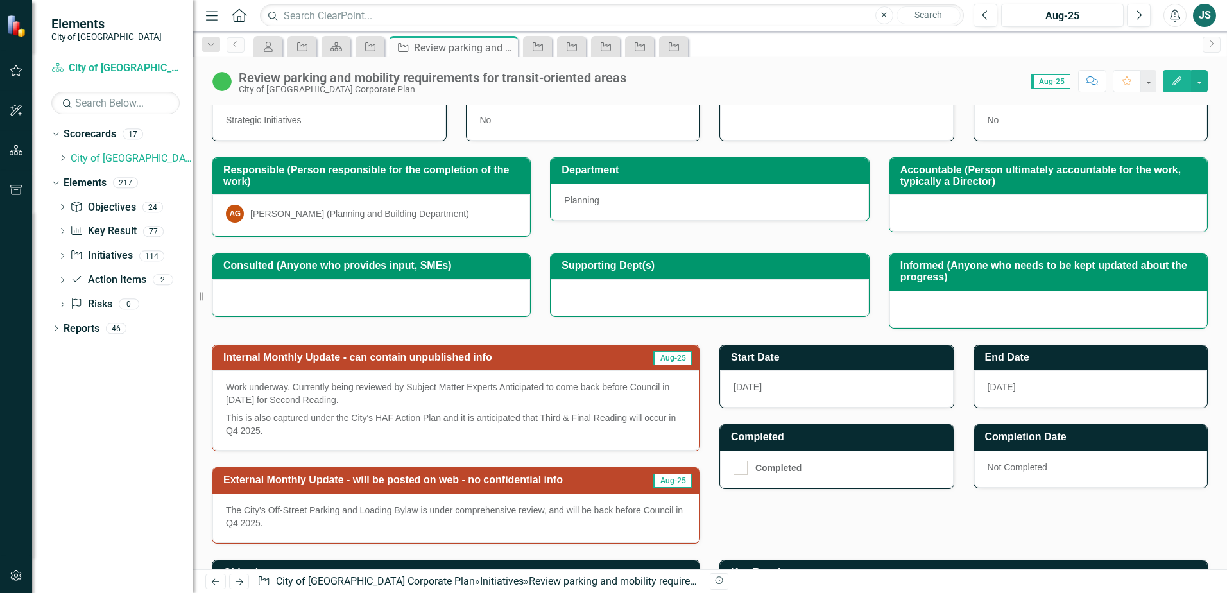
scroll to position [196, 0]
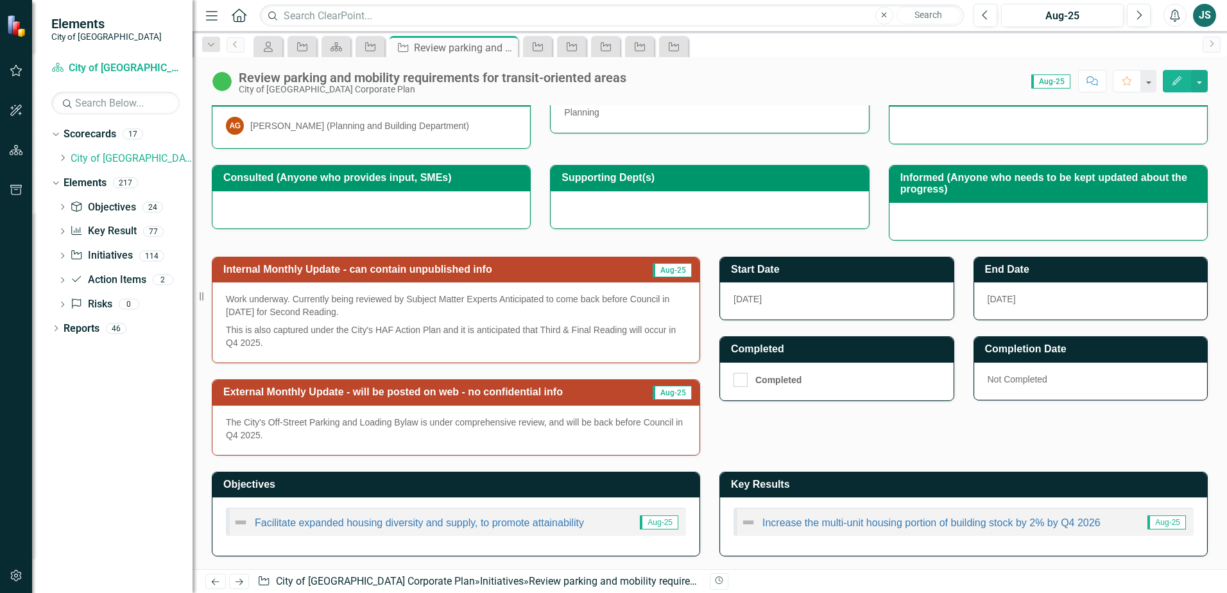
click at [1170, 76] on button "Edit" at bounding box center [1177, 81] width 28 height 22
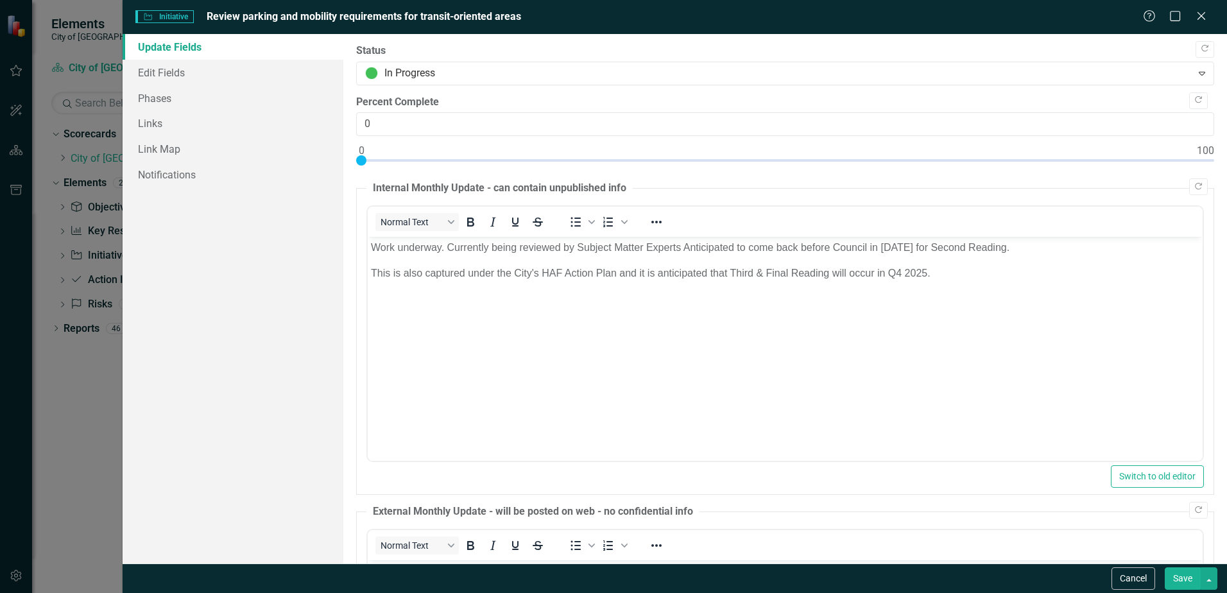
scroll to position [0, 0]
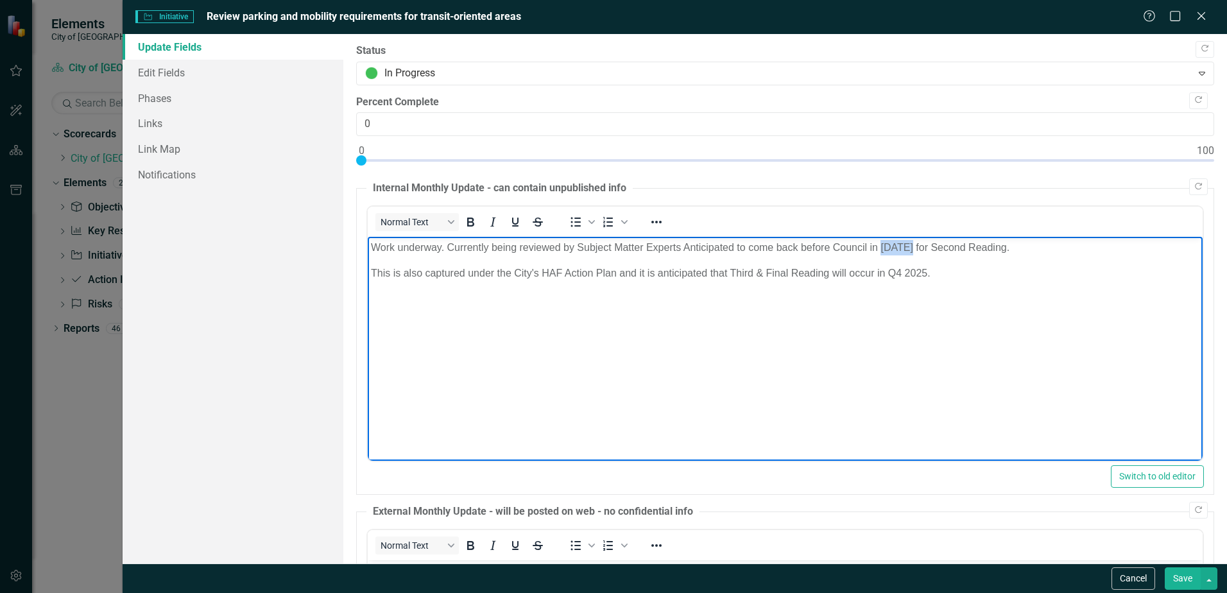
drag, startPoint x: 882, startPoint y: 246, endPoint x: 912, endPoint y: 245, distance: 30.2
click at [912, 245] on p "Work underway. Currently being reviewed by Subject Matter Experts Anticipated t…" at bounding box center [785, 247] width 828 height 15
drag, startPoint x: 564, startPoint y: 250, endPoint x: 682, endPoint y: 253, distance: 118.1
click at [682, 253] on p "Work underway. Currently being reviewed by Subject Matter Experts Anticipated t…" at bounding box center [785, 247] width 828 height 15
click at [674, 247] on p "Work underway. Currently being reviewed and anticipated to come back before Cou…" at bounding box center [785, 247] width 828 height 15
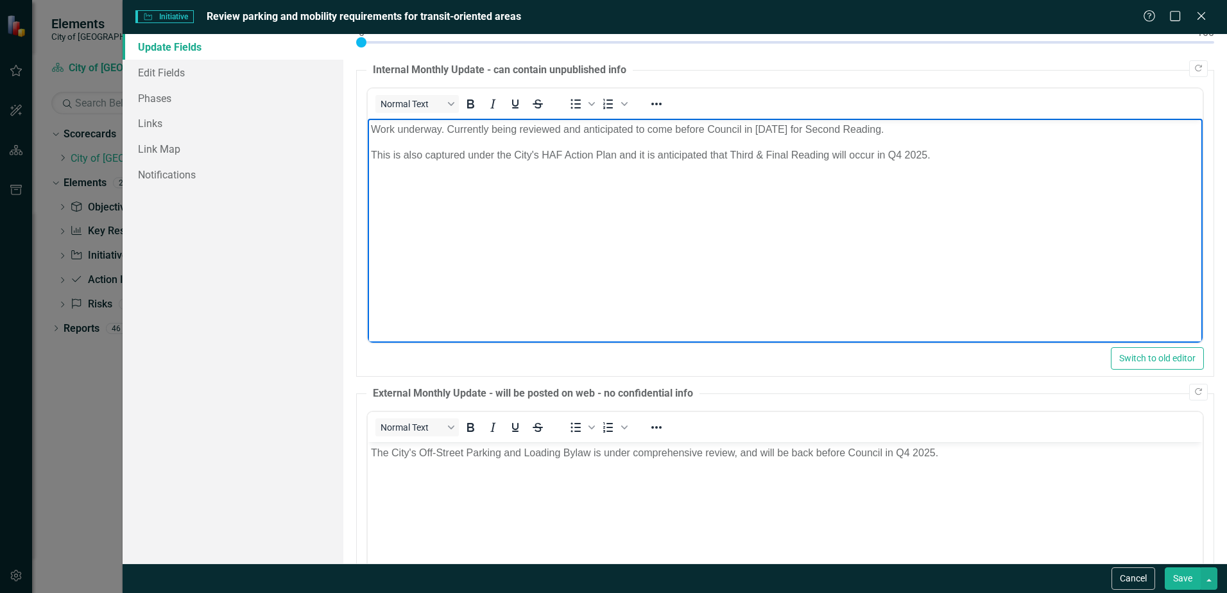
scroll to position [274, 0]
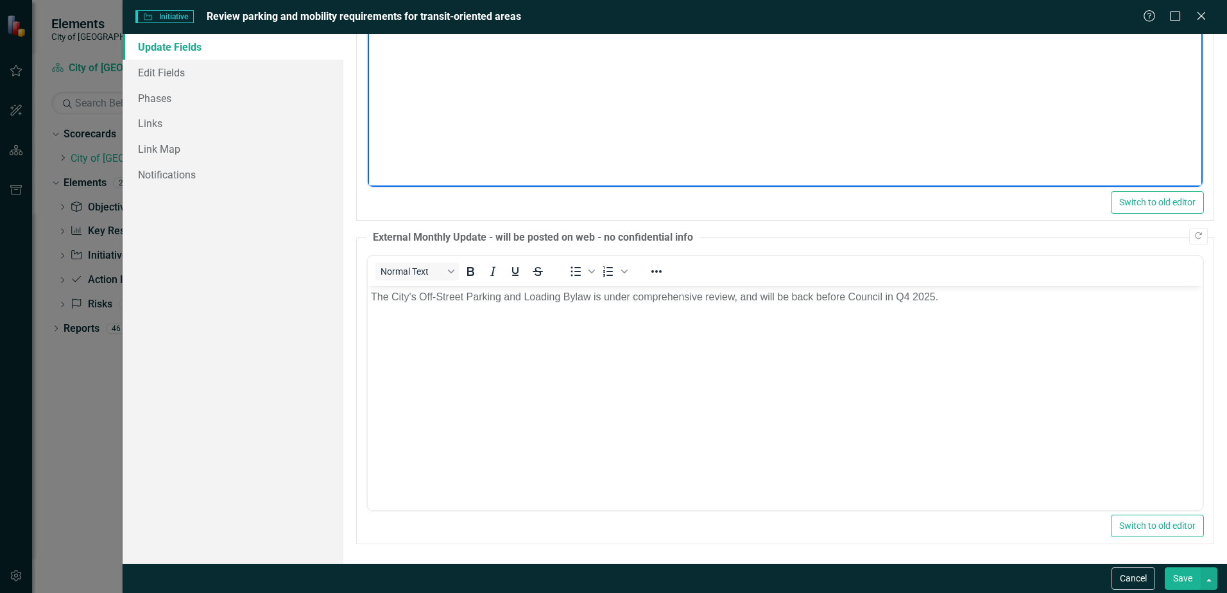
drag, startPoint x: 735, startPoint y: 296, endPoint x: 743, endPoint y: 289, distance: 10.5
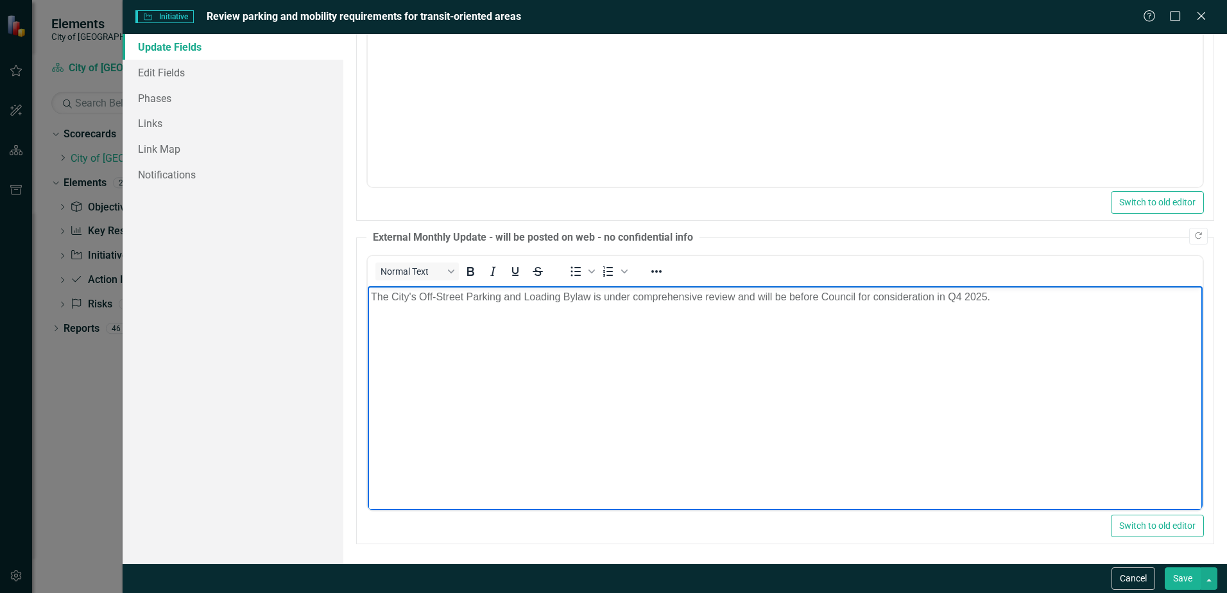
click at [1183, 575] on button "Save" at bounding box center [1182, 578] width 36 height 22
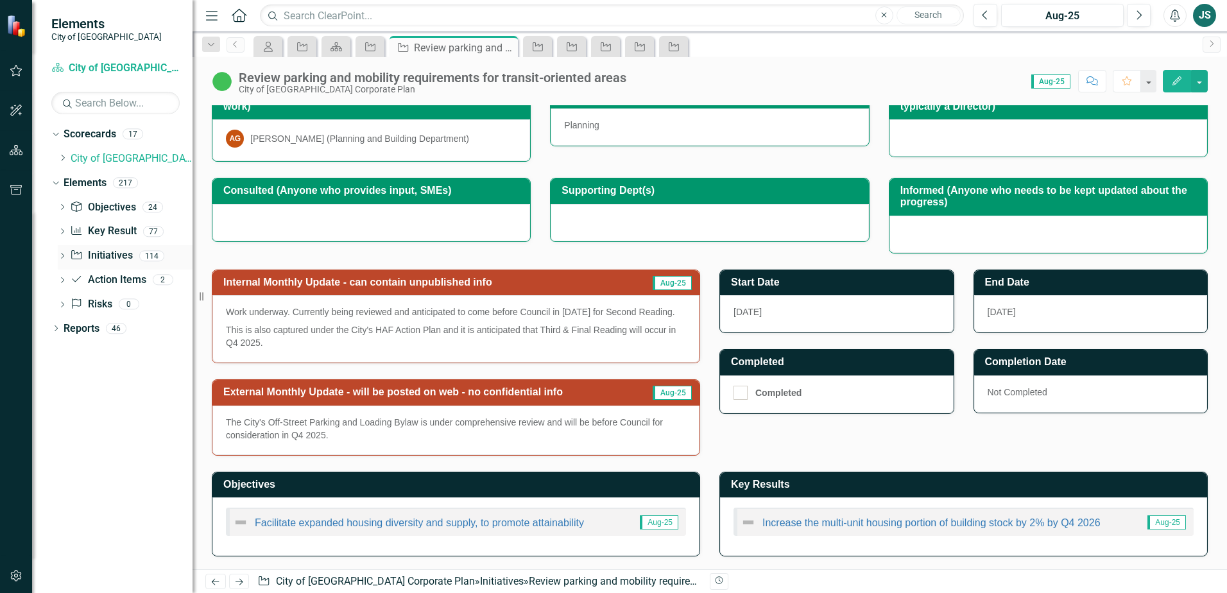
drag, startPoint x: 115, startPoint y: 251, endPoint x: 109, endPoint y: 255, distance: 6.6
click at [115, 251] on link "Initiative Initiatives" at bounding box center [101, 255] width 62 height 15
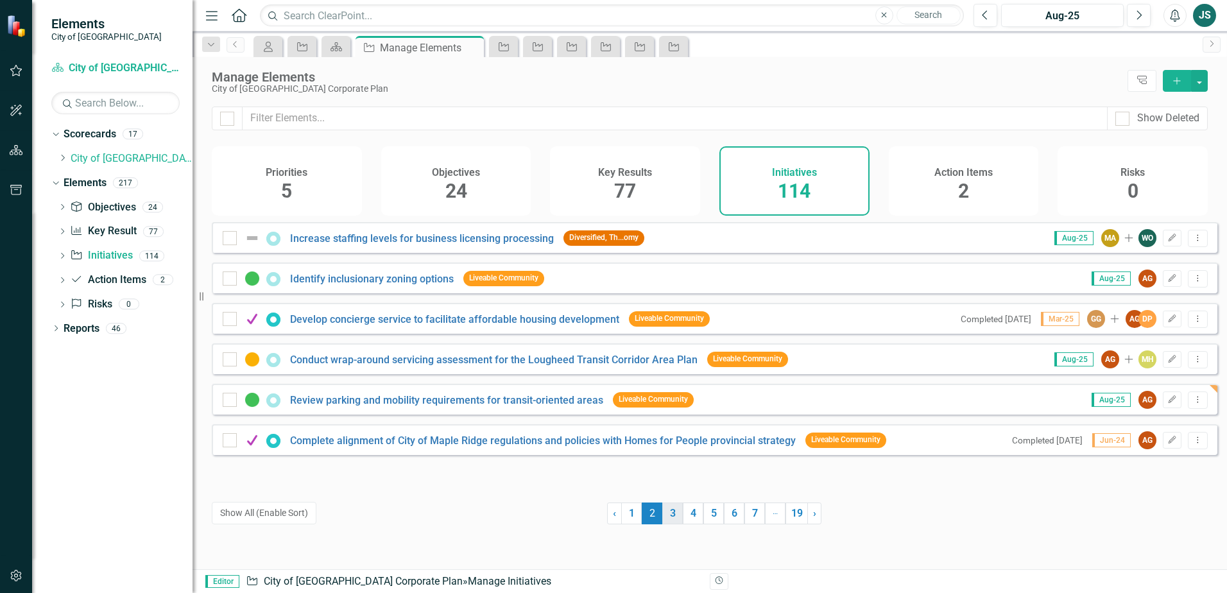
click at [663, 514] on link "3" at bounding box center [672, 513] width 21 height 22
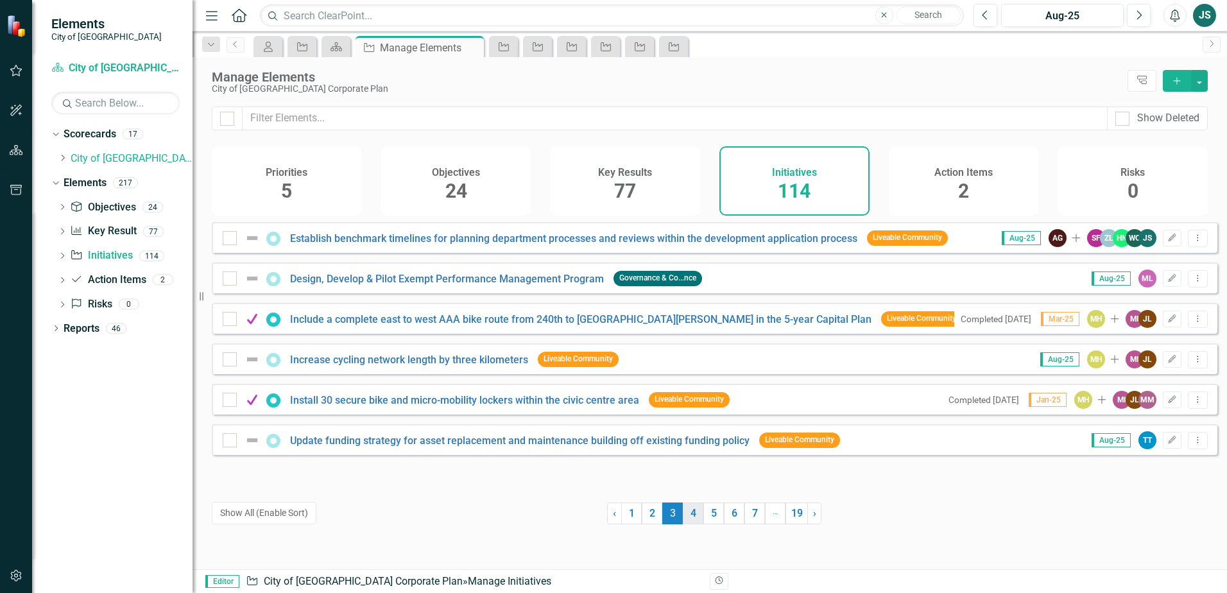
click at [689, 516] on link "4" at bounding box center [693, 513] width 21 height 22
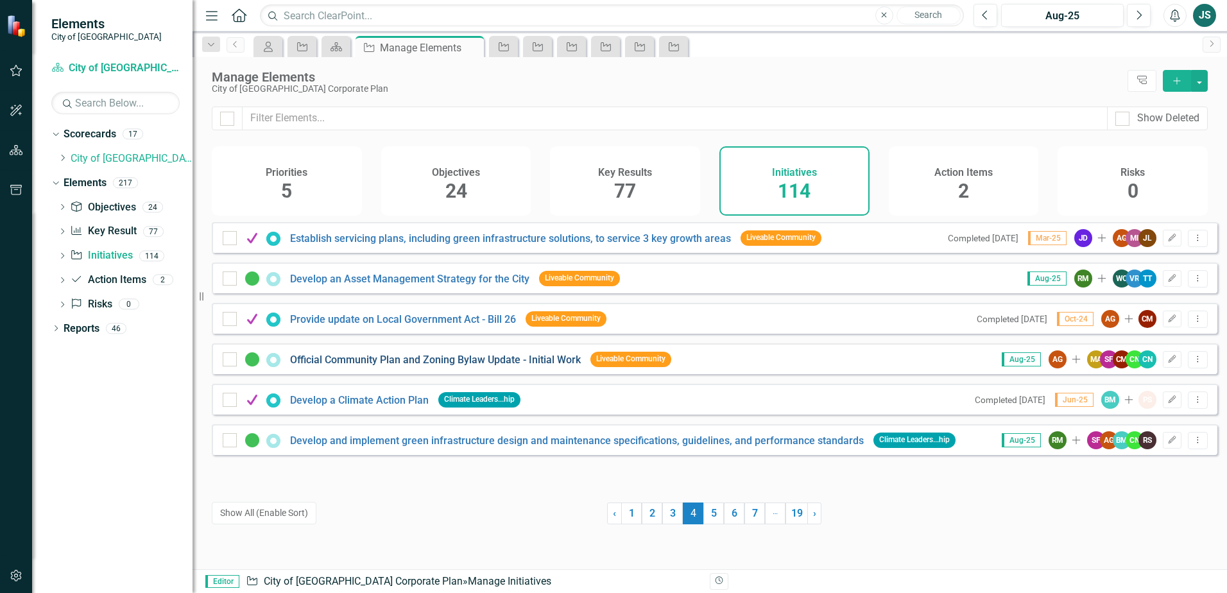
click at [452, 365] on link "Official Community Plan and Zoning Bylaw Update - Initial Work" at bounding box center [435, 359] width 291 height 12
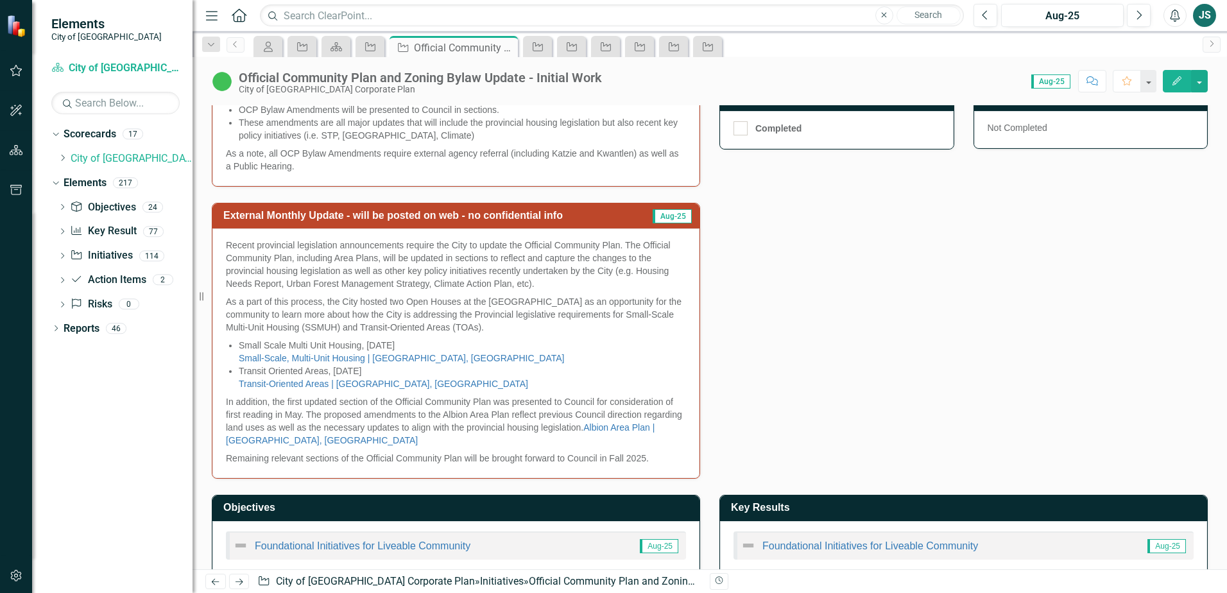
scroll to position [564, 0]
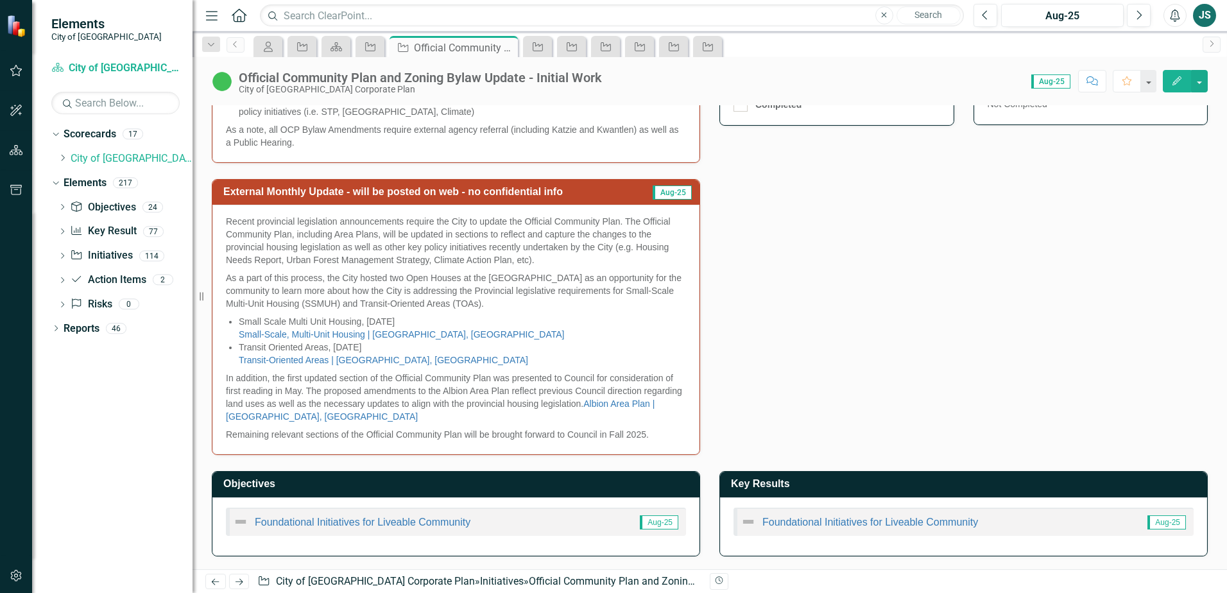
click at [228, 435] on p "Remaining relevant sections of the Official Community Plan will be brought forw…" at bounding box center [456, 432] width 460 height 15
click at [226, 436] on p "Remaining relevant sections of the Official Community Plan will be brought forw…" at bounding box center [456, 432] width 460 height 15
click at [1180, 76] on icon "Edit" at bounding box center [1177, 80] width 12 height 9
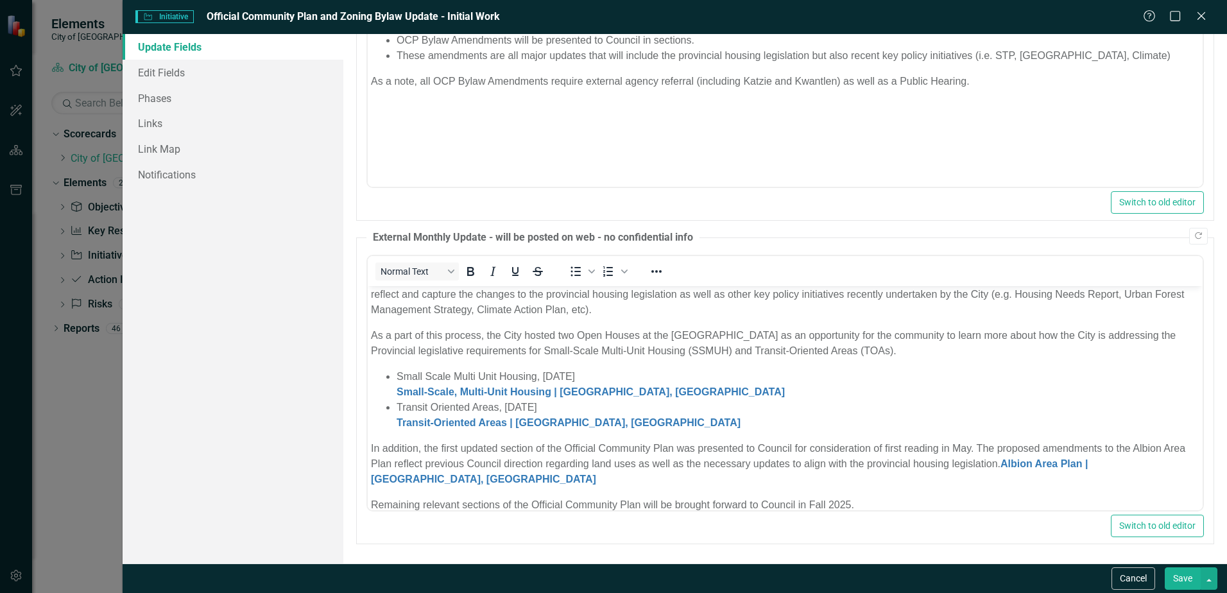
scroll to position [34, 0]
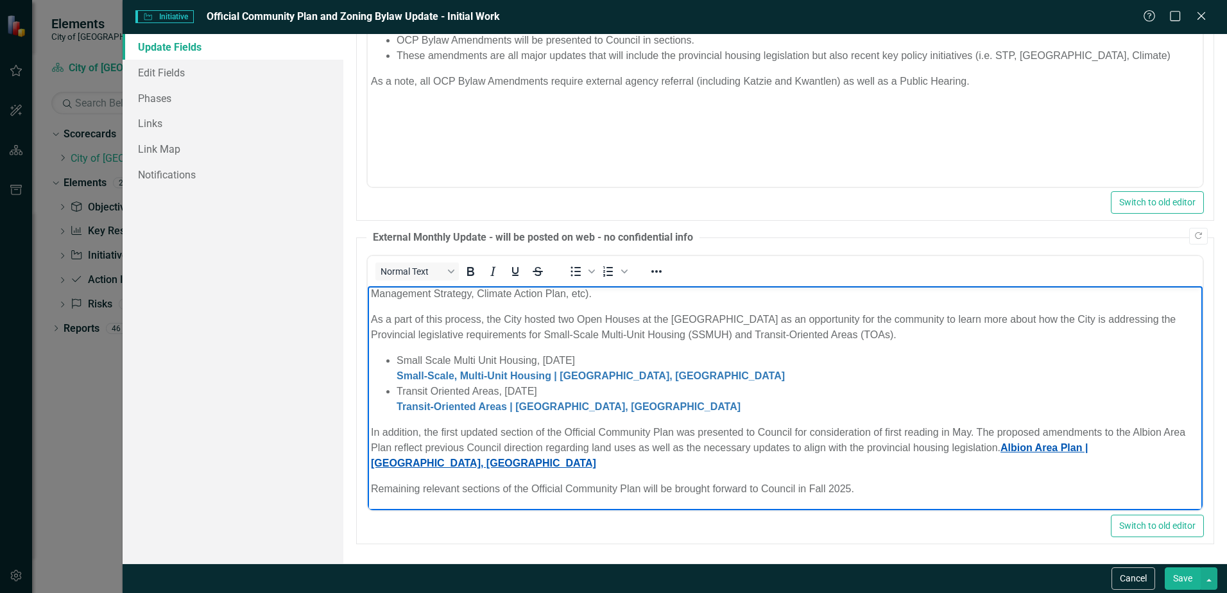
click at [390, 465] on link "Albion Area Plan | [GEOGRAPHIC_DATA], [GEOGRAPHIC_DATA]" at bounding box center [729, 454] width 717 height 26
click at [423, 426] on p "In addition, the first updated section of the Official Community Plan was prese…" at bounding box center [785, 447] width 828 height 46
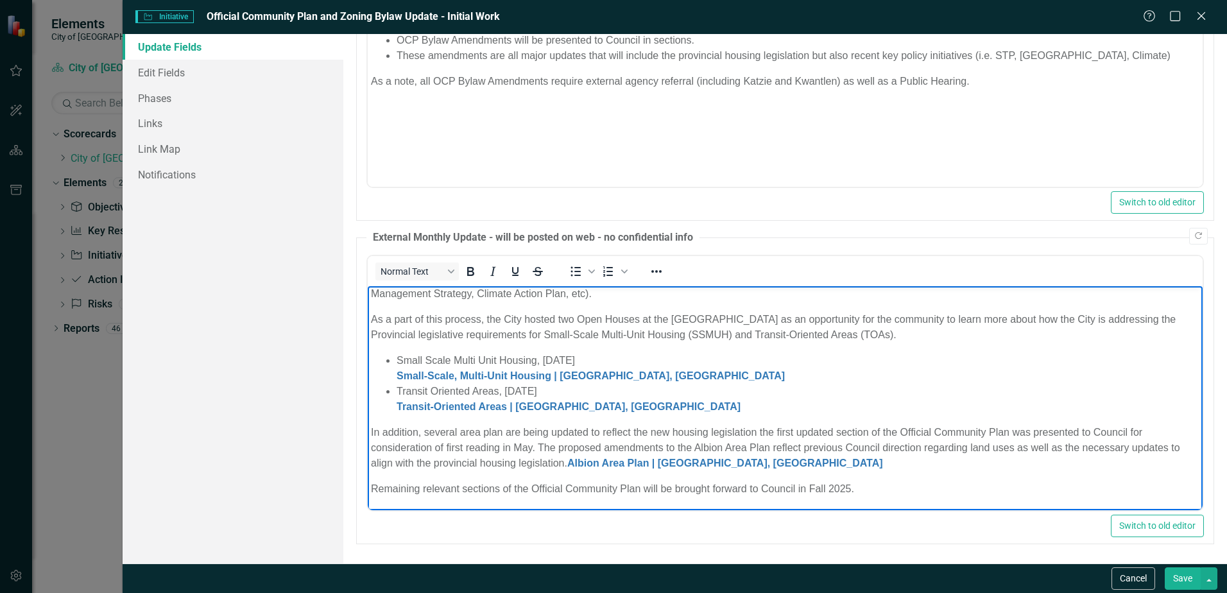
click at [460, 427] on p "In addition, several area plan are being updated to reflect the new housing leg…" at bounding box center [785, 447] width 828 height 46
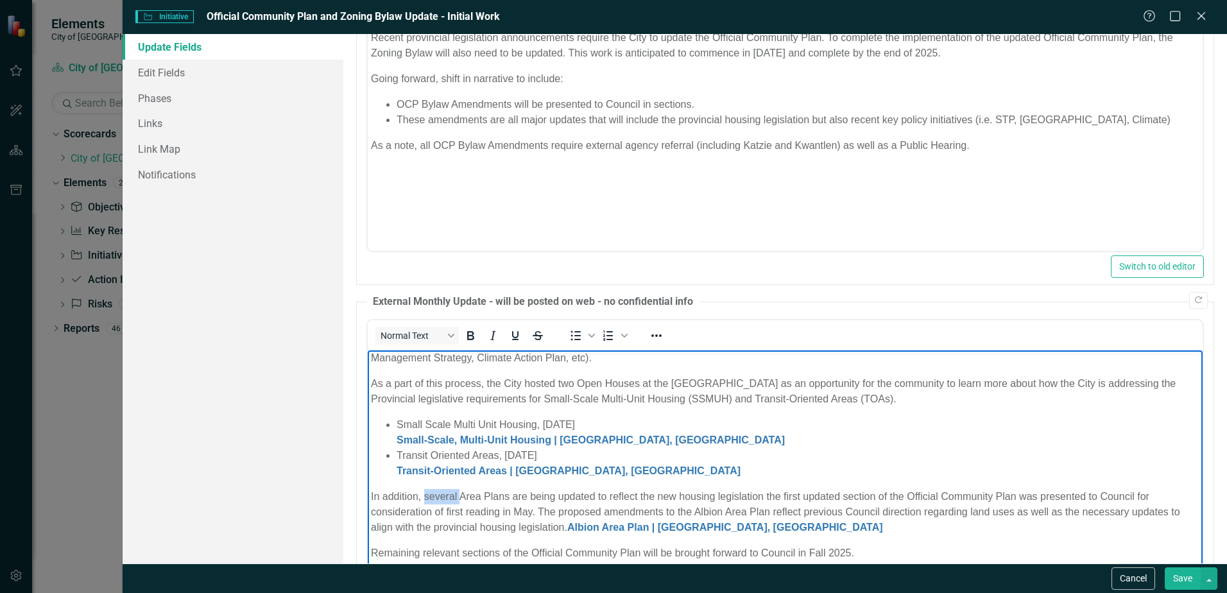
drag, startPoint x: 424, startPoint y: 495, endPoint x: 459, endPoint y: 493, distance: 35.3
click at [459, 493] on p "In addition, several Area Plans are being updated to reflect the new housing le…" at bounding box center [785, 511] width 828 height 46
click at [494, 491] on p "In addition, the Area Plans are being updated to reflect the new housing legisl…" at bounding box center [785, 511] width 828 height 46
click at [640, 497] on p "In addition, the Area Plans that are currently being updated to reflect the new…" at bounding box center [785, 511] width 828 height 46
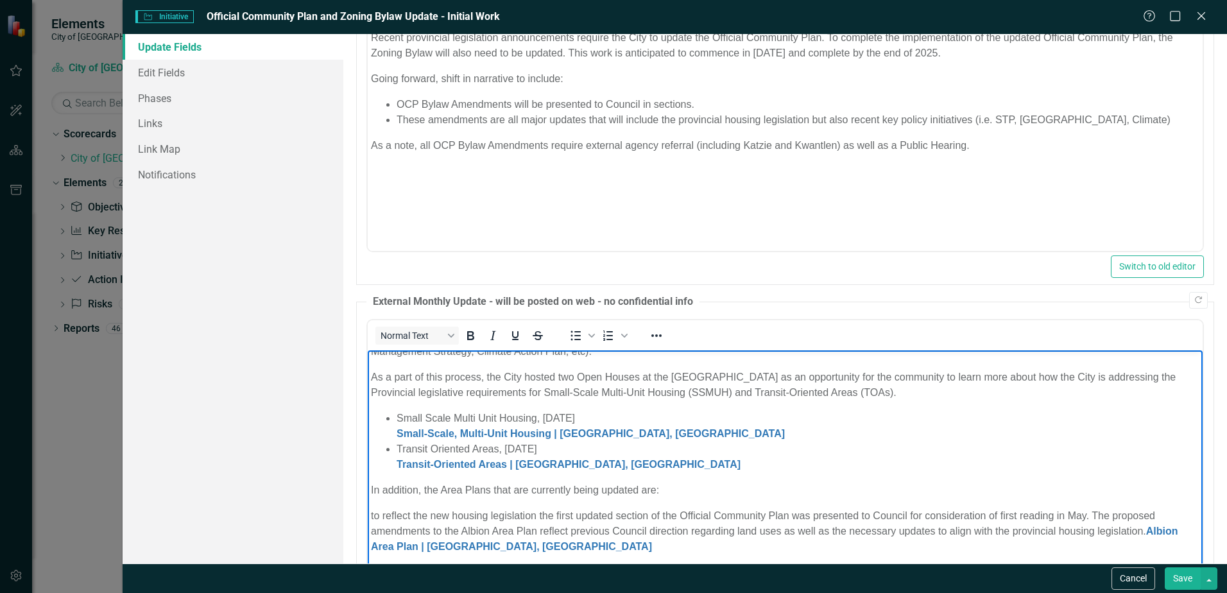
scroll to position [60, 0]
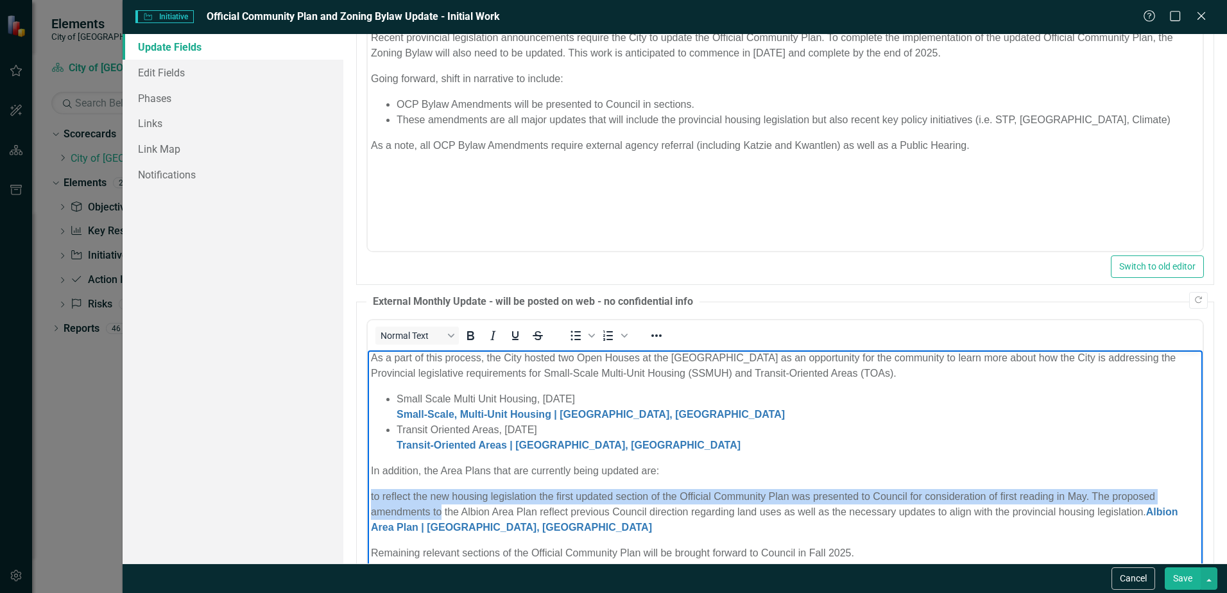
drag, startPoint x: 439, startPoint y: 510, endPoint x: 370, endPoint y: 490, distance: 71.5
click at [371, 490] on p "to reflect the new housing legislation the first updated section of the Officia…" at bounding box center [785, 511] width 828 height 46
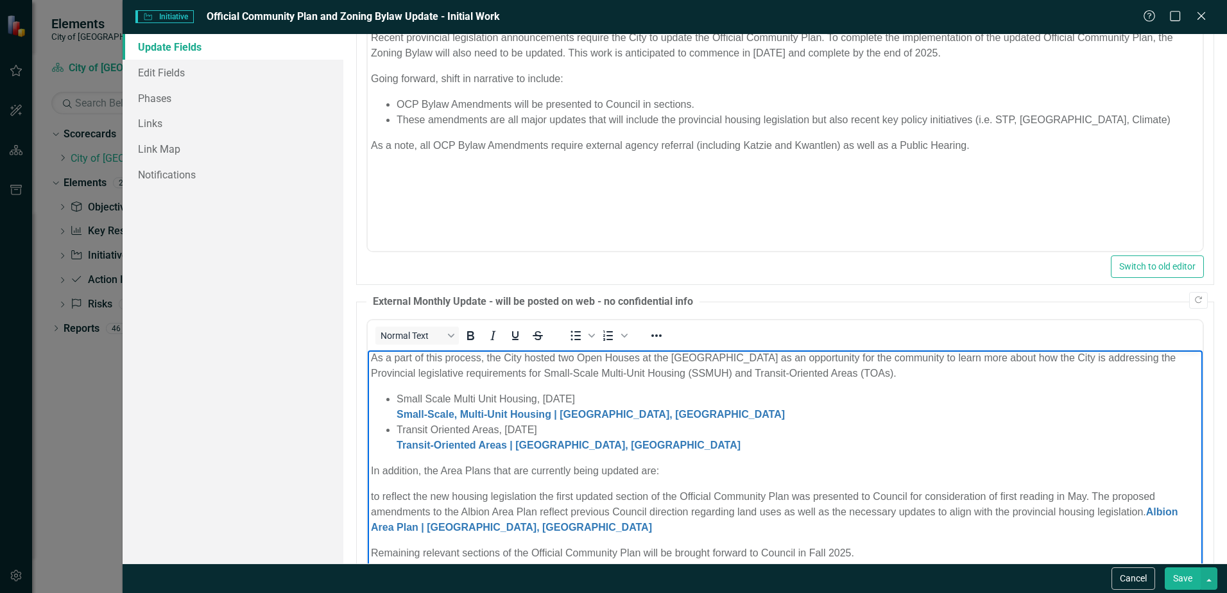
scroll to position [44, 0]
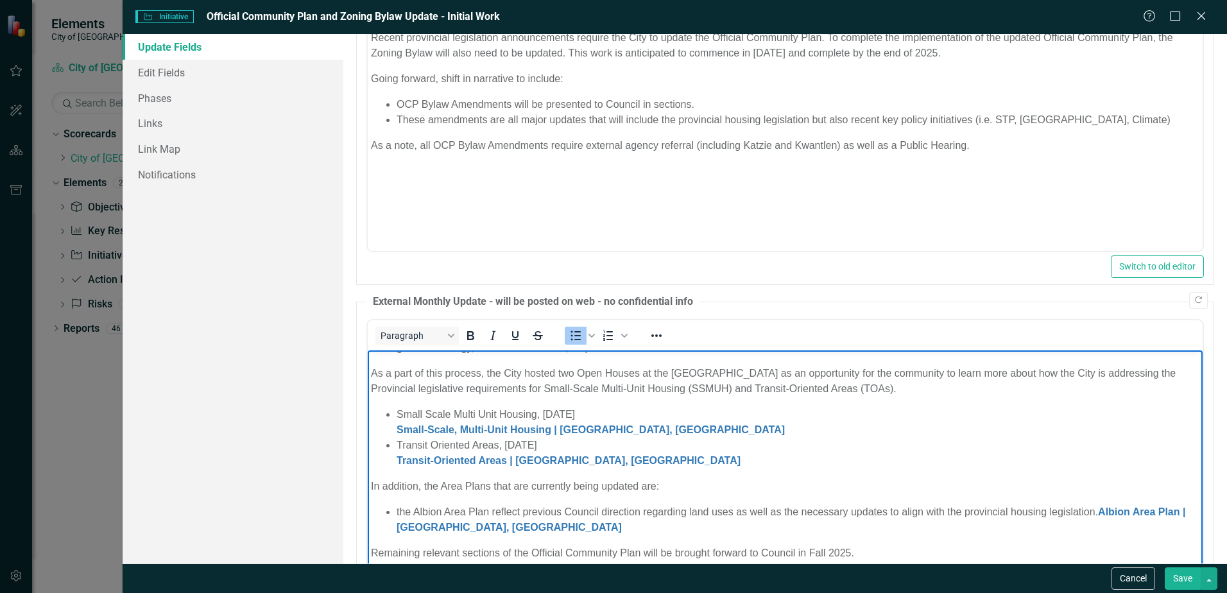
drag, startPoint x: 491, startPoint y: 511, endPoint x: 1102, endPoint y: 504, distance: 610.8
click at [1102, 504] on li "the Albion Area Plan reflect previous Council direction regarding land uses as …" at bounding box center [797, 519] width 803 height 31
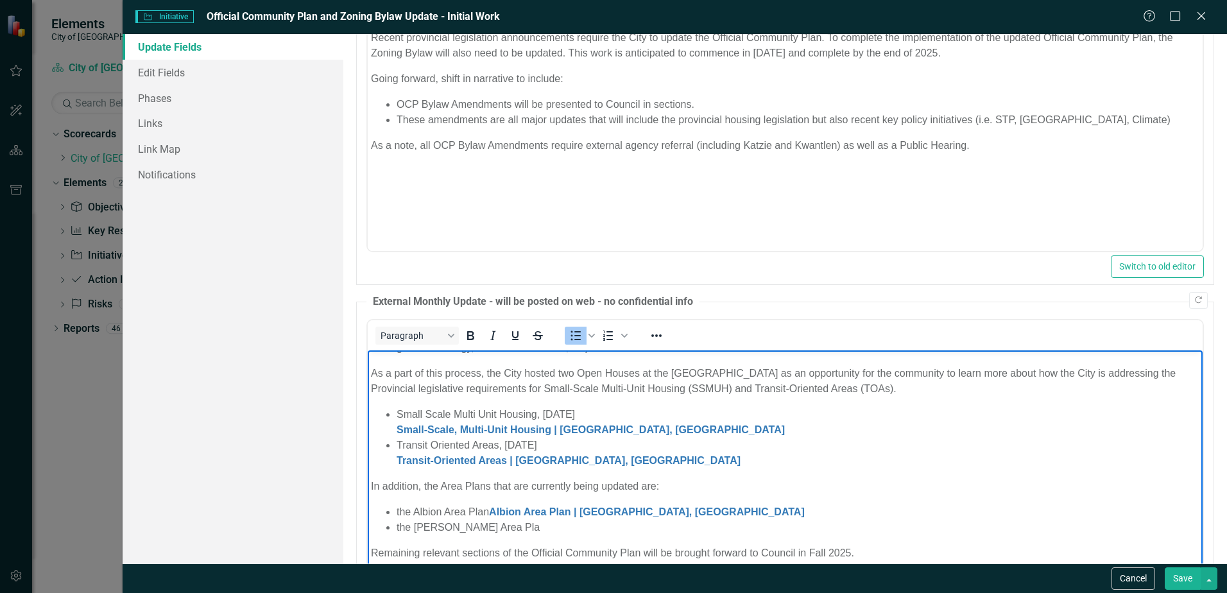
click at [545, 531] on li "the [PERSON_NAME] Area Pla" at bounding box center [797, 526] width 803 height 15
click at [502, 525] on li "the [PERSON_NAME] Area Pla [URL][DOMAIN_NAME][PERSON_NAME]" at bounding box center [797, 526] width 803 height 15
drag, startPoint x: 415, startPoint y: 510, endPoint x: 488, endPoint y: 509, distance: 72.5
click at [488, 509] on li "the Albion Area Plan Albion Area Plan | [GEOGRAPHIC_DATA], [GEOGRAPHIC_DATA]" at bounding box center [797, 511] width 803 height 15
drag, startPoint x: 481, startPoint y: 513, endPoint x: 546, endPoint y: 535, distance: 69.0
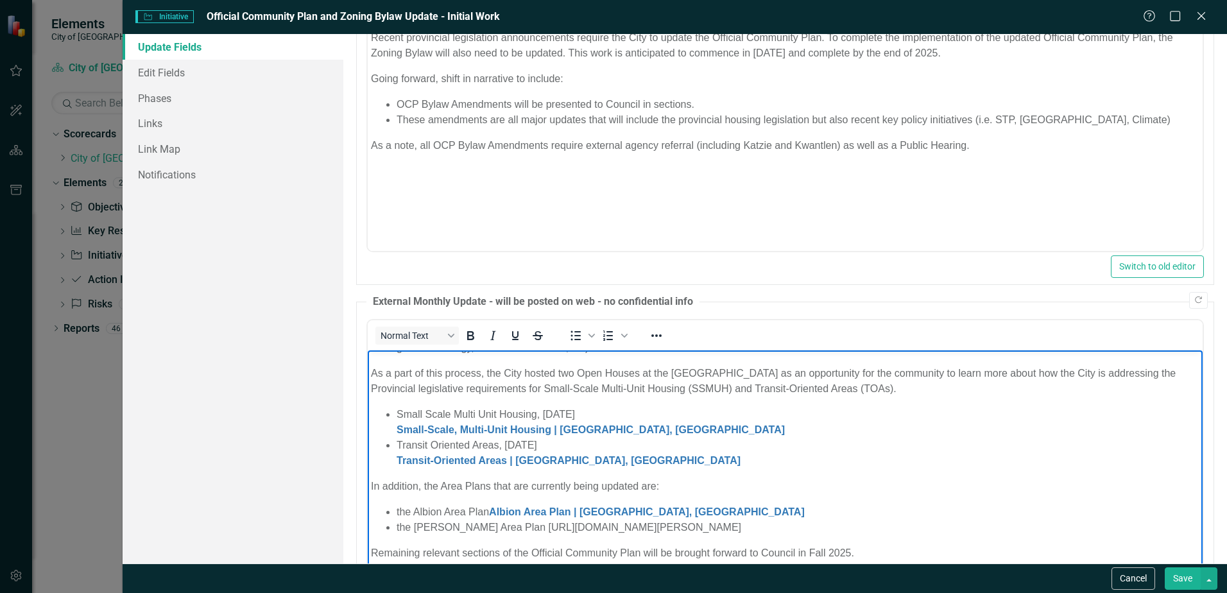
click at [546, 535] on body "Recent provincial legislation announcements require the City to update the Offi…" at bounding box center [785, 439] width 835 height 268
click at [973, 526] on li "the [PERSON_NAME] Area Plan [URL][DOMAIN_NAME][PERSON_NAME]" at bounding box center [797, 526] width 803 height 15
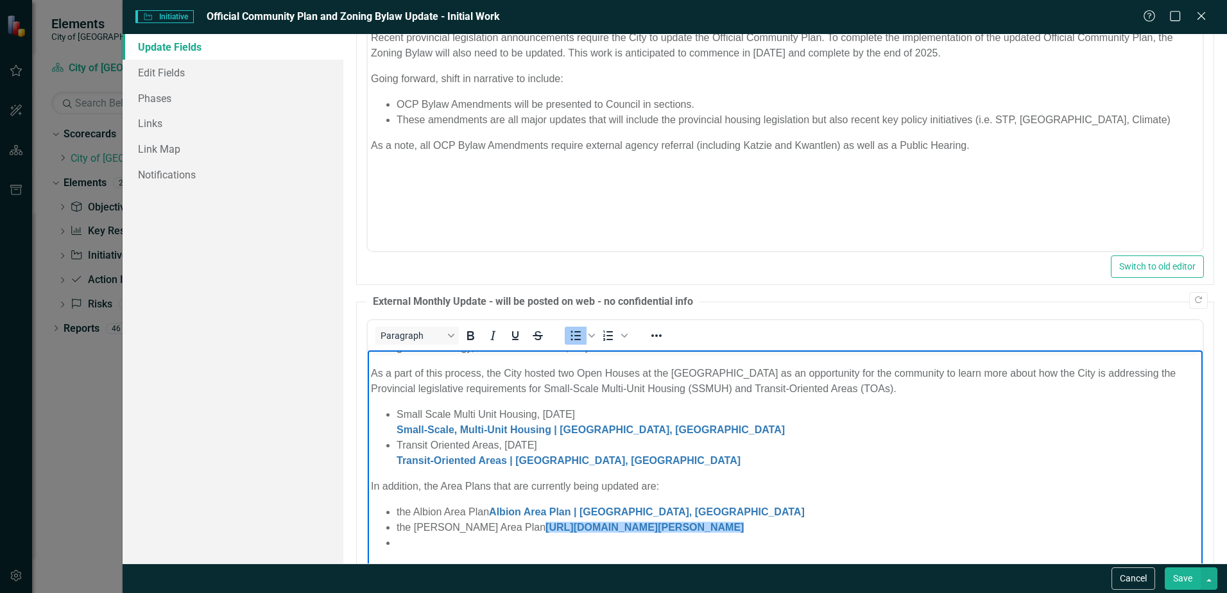
drag, startPoint x: 1028, startPoint y: 529, endPoint x: 510, endPoint y: 523, distance: 517.8
click at [510, 523] on li "the [PERSON_NAME] Area Plan [URL][DOMAIN_NAME][PERSON_NAME]﻿" at bounding box center [797, 526] width 803 height 15
click at [495, 544] on li "Rich Text Area. Press ALT-0 for help." at bounding box center [797, 541] width 803 height 15
click at [409, 540] on li "Rich Text Area. Press ALT-0 for help." at bounding box center [797, 541] width 803 height 15
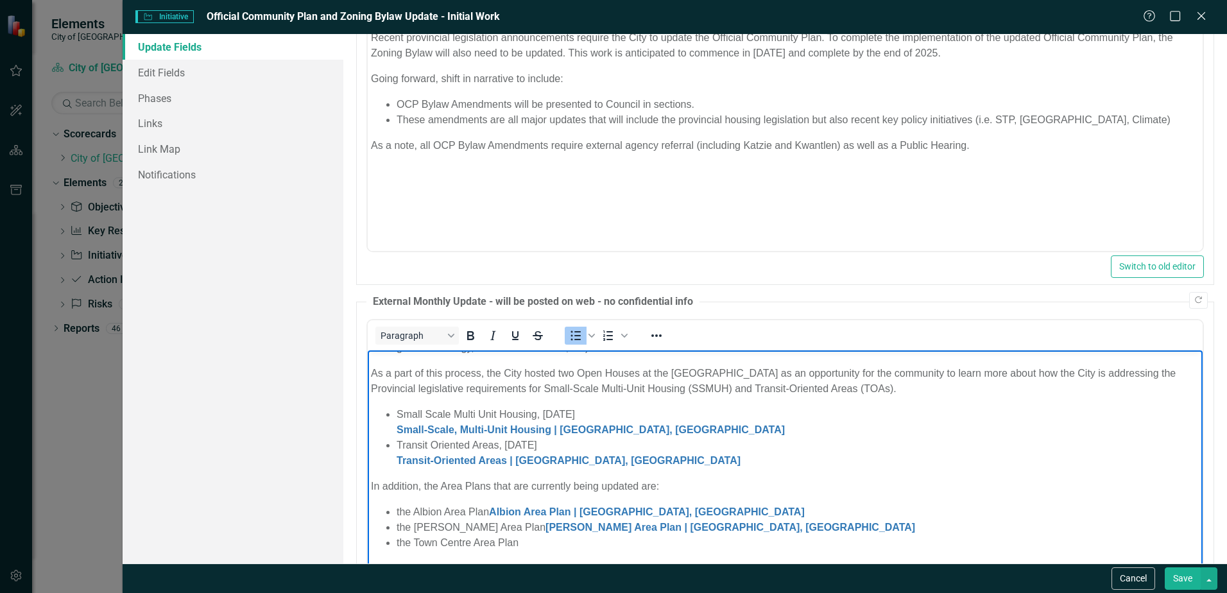
click at [543, 543] on li "the Town Centre Area Plan" at bounding box center [797, 541] width 803 height 15
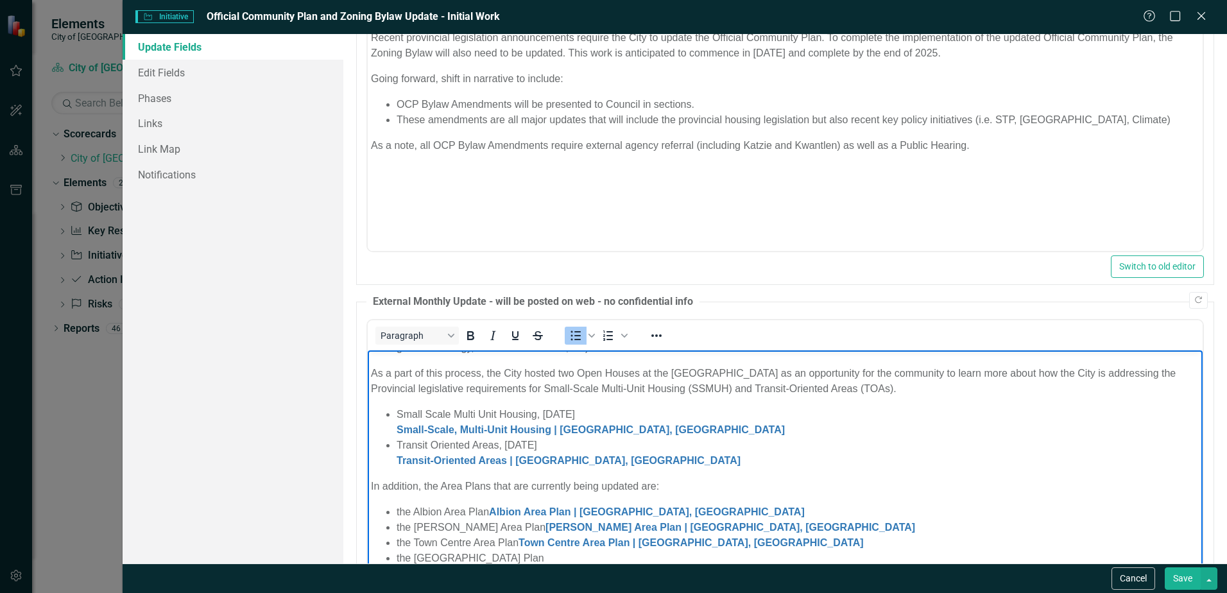
click at [598, 559] on li "the [GEOGRAPHIC_DATA] Plan" at bounding box center [797, 557] width 803 height 15
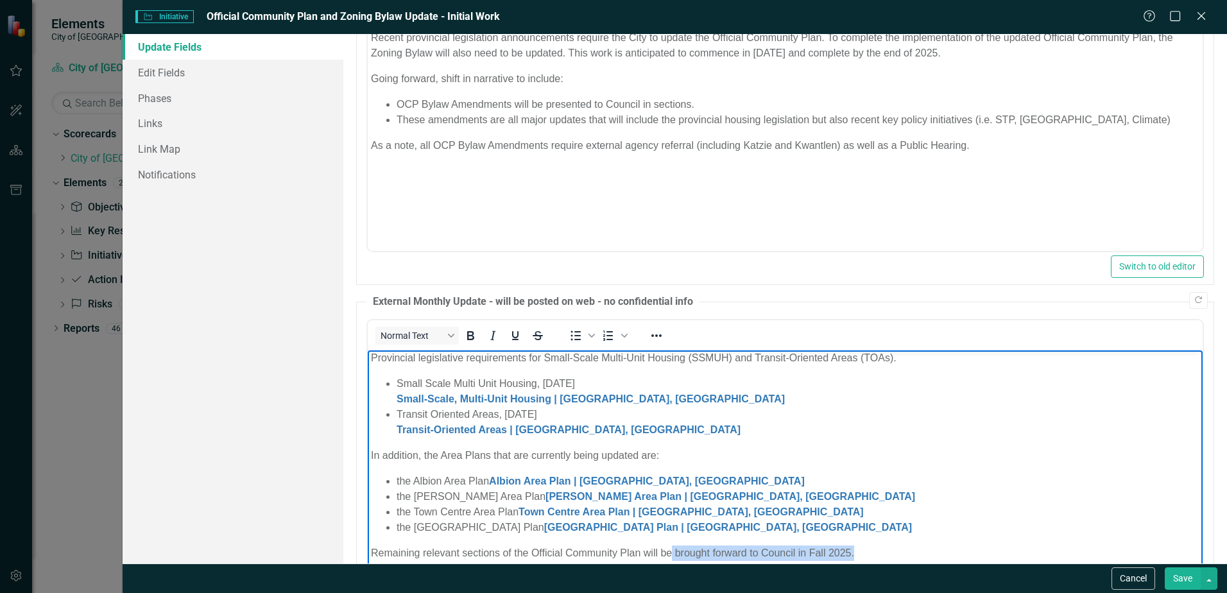
drag, startPoint x: 862, startPoint y: 548, endPoint x: 672, endPoint y: 559, distance: 190.9
click at [672, 559] on p "Remaining relevant sections of the Official Community Plan will be brought forw…" at bounding box center [785, 552] width 828 height 15
click at [427, 554] on p "Remaining relevant sections of the Official Community Plan will be brought forw…" at bounding box center [785, 552] width 828 height 15
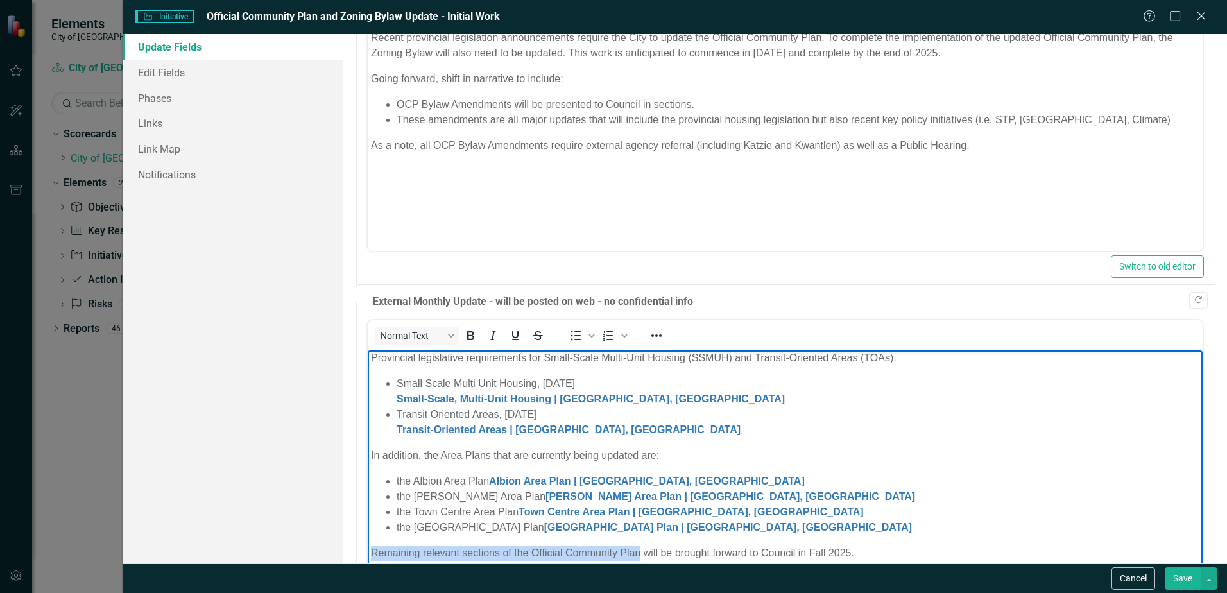
drag, startPoint x: 639, startPoint y: 551, endPoint x: 369, endPoint y: 550, distance: 270.1
click at [369, 550] on body "Recent provincial legislation announcements require the City to update the Offi…" at bounding box center [785, 424] width 835 height 299
click at [642, 550] on p "Remaining relevant sections of the Official Community Plan will be brought forw…" at bounding box center [785, 552] width 828 height 15
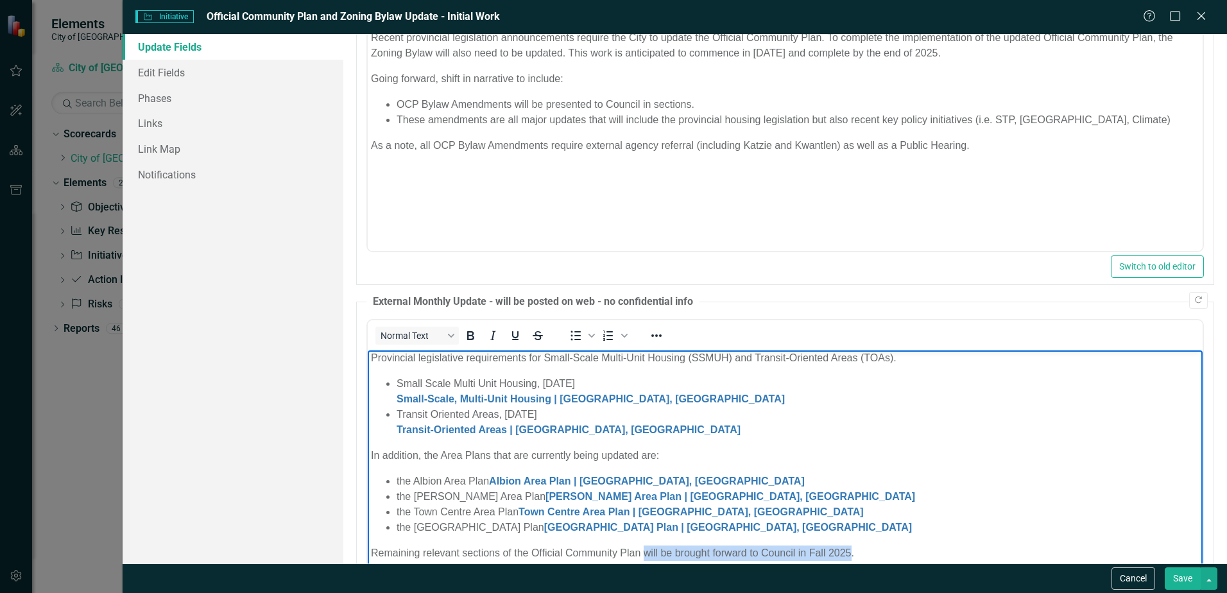
drag, startPoint x: 642, startPoint y: 550, endPoint x: 850, endPoint y: 538, distance: 208.2
click at [850, 538] on body "Recent provincial legislation announcements require the City to update the Offi…" at bounding box center [785, 424] width 835 height 299
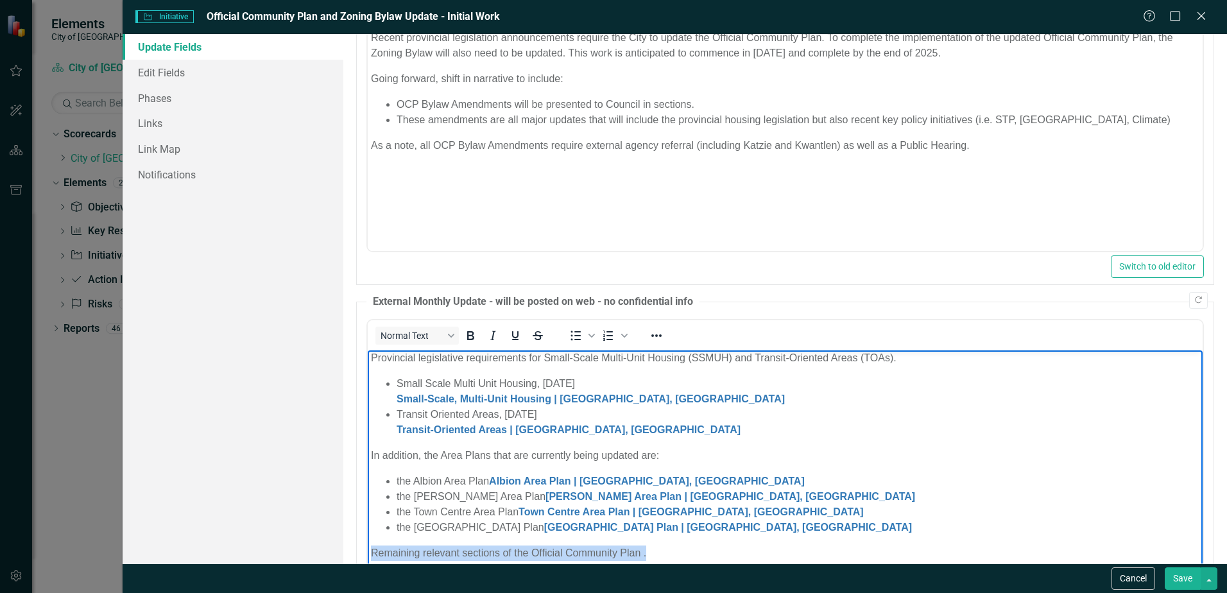
drag, startPoint x: 371, startPoint y: 552, endPoint x: 654, endPoint y: 550, distance: 282.9
click at [654, 550] on p "Remaining relevant sections of the Official Community Plan ." at bounding box center [785, 552] width 828 height 15
click at [372, 549] on p "will be brought forward to Council in Fall 2025" at bounding box center [785, 552] width 828 height 15
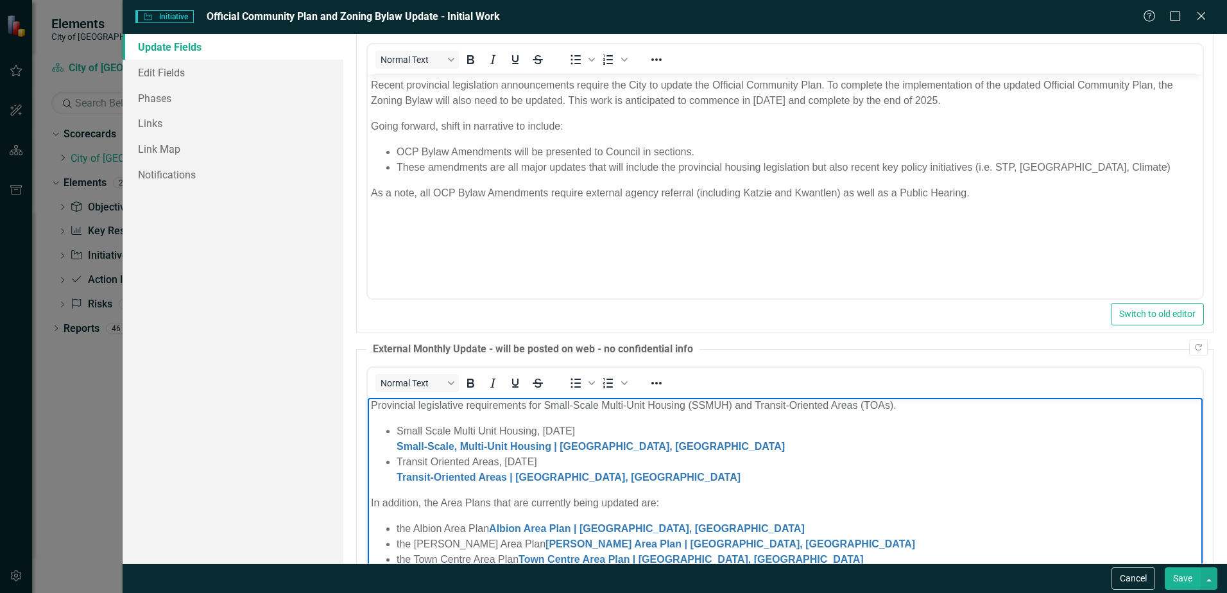
scroll to position [274, 0]
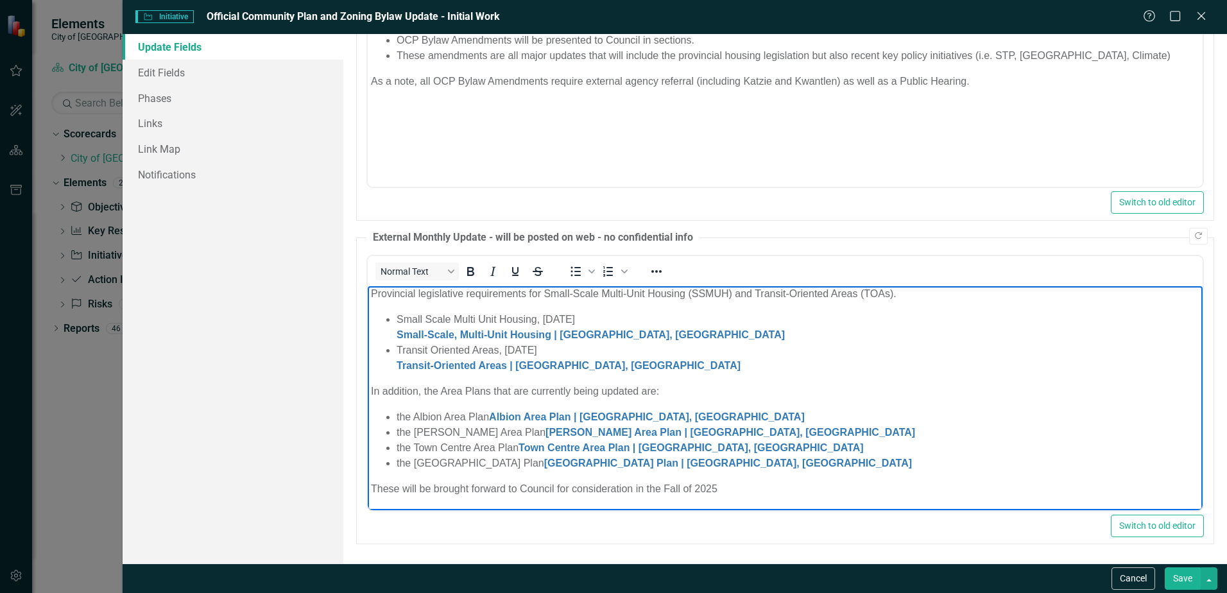
click at [745, 489] on p "These will be brought forward to Council for consideration in the Fall of 2025" at bounding box center [785, 488] width 828 height 15
click at [726, 484] on p "These will be brought forward to Council for consideration in the Fall of 2025." at bounding box center [785, 488] width 828 height 15
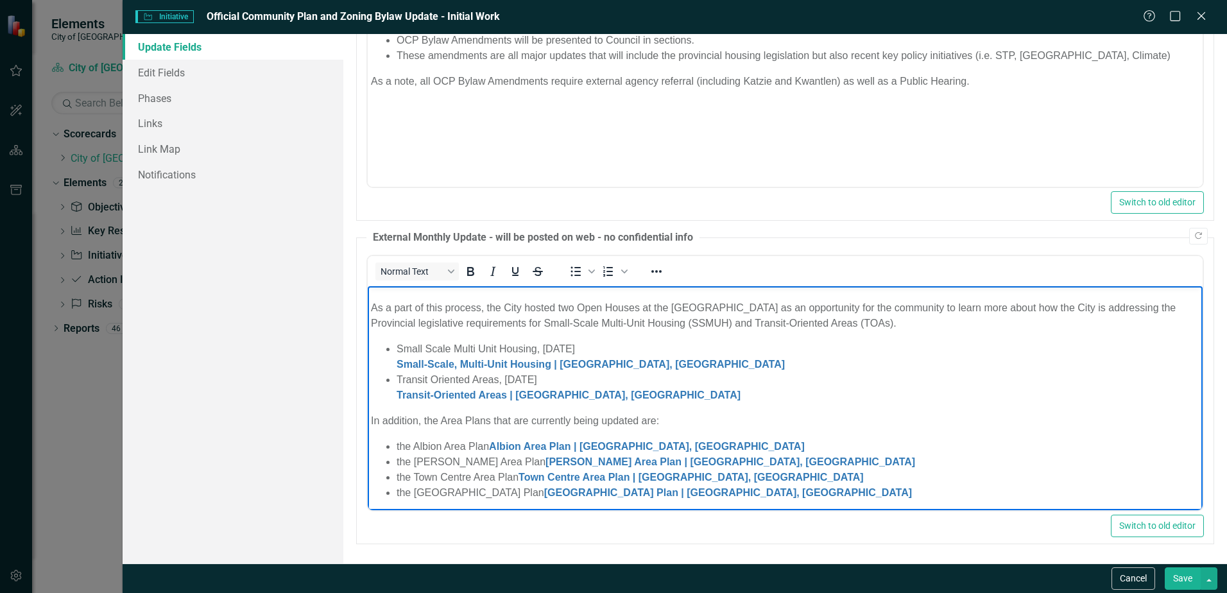
scroll to position [90, 0]
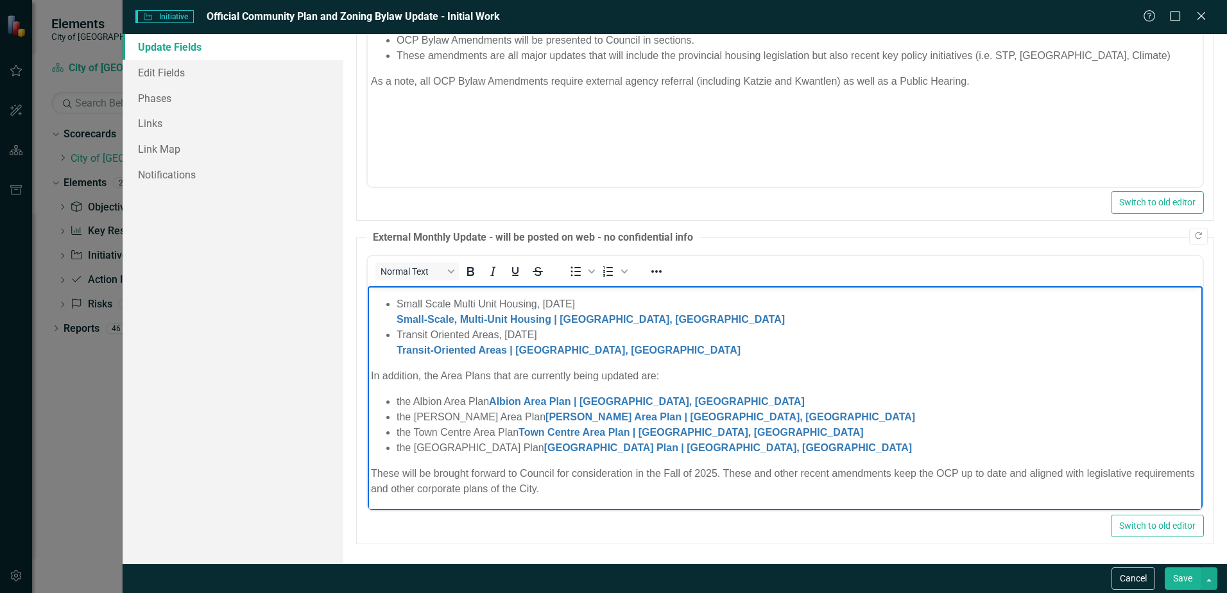
click at [369, 375] on body "Recent provincial legislation announcements require the City to update the Offi…" at bounding box center [785, 352] width 835 height 314
click at [1184, 578] on button "Save" at bounding box center [1182, 578] width 36 height 22
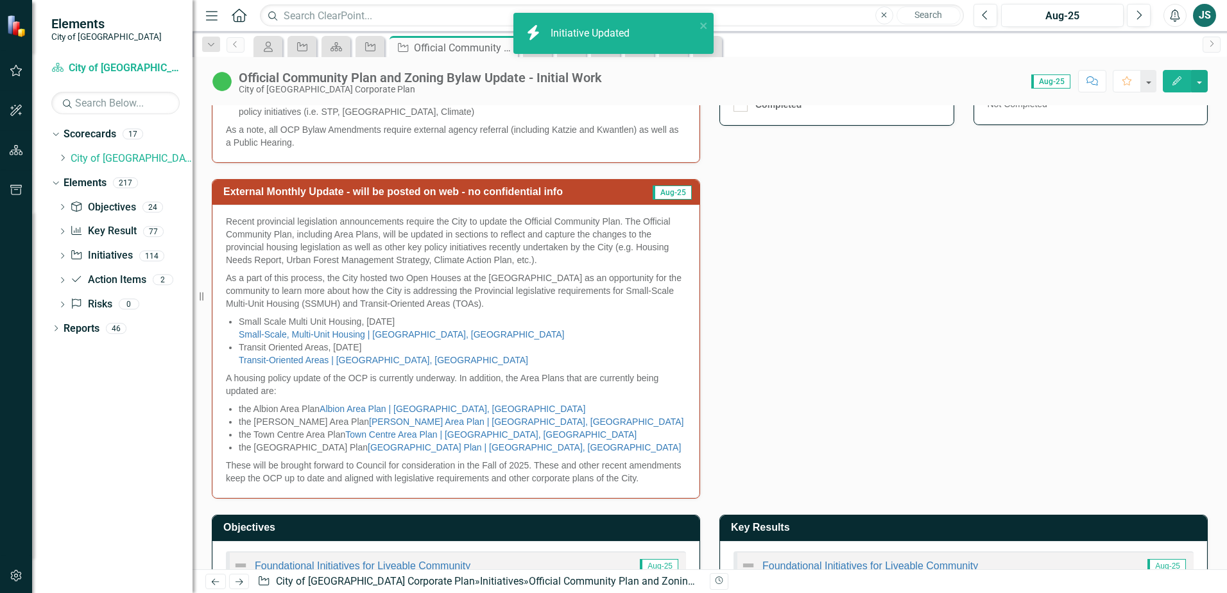
scroll to position [608, 0]
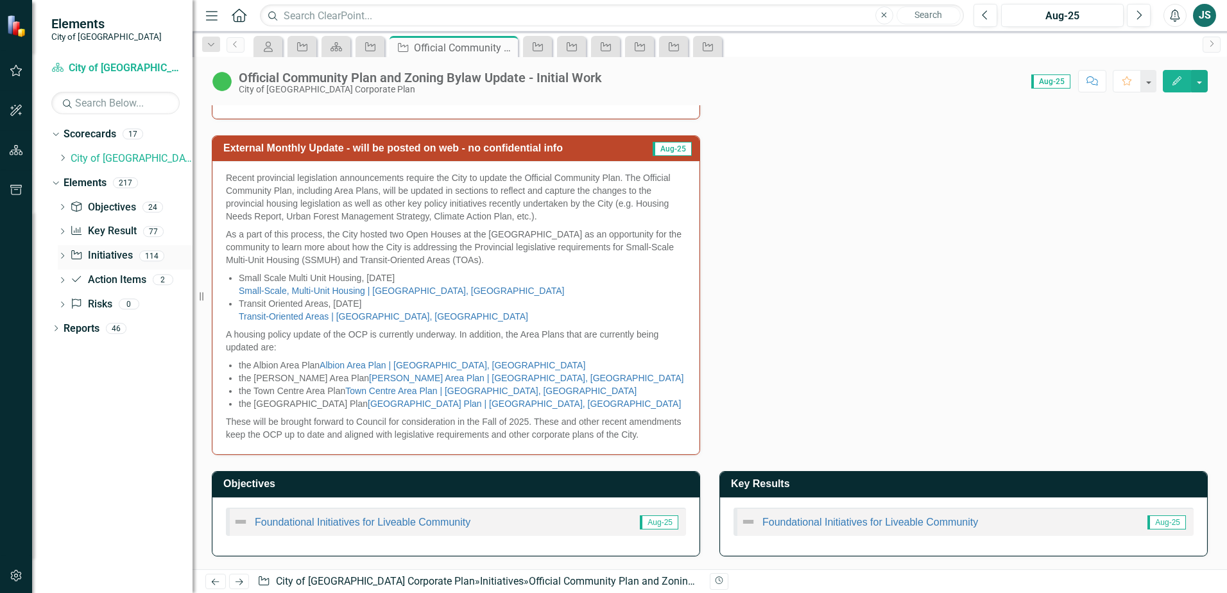
click at [105, 252] on link "Initiative Initiatives" at bounding box center [101, 255] width 62 height 15
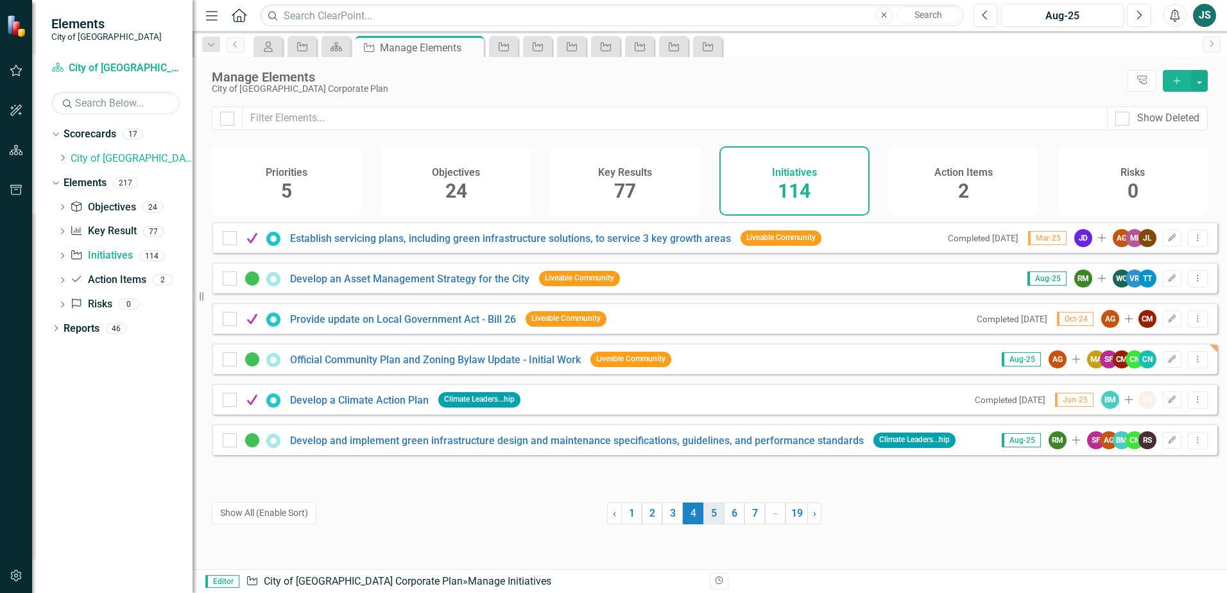
click at [706, 513] on link "5" at bounding box center [713, 513] width 21 height 22
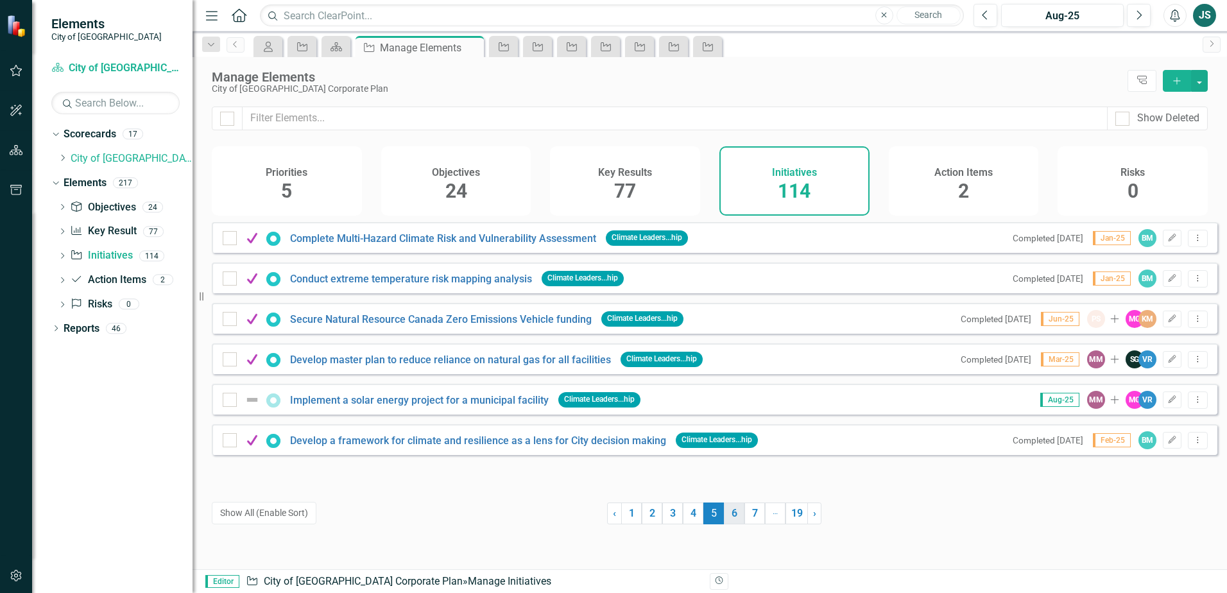
click at [728, 511] on link "6" at bounding box center [734, 513] width 21 height 22
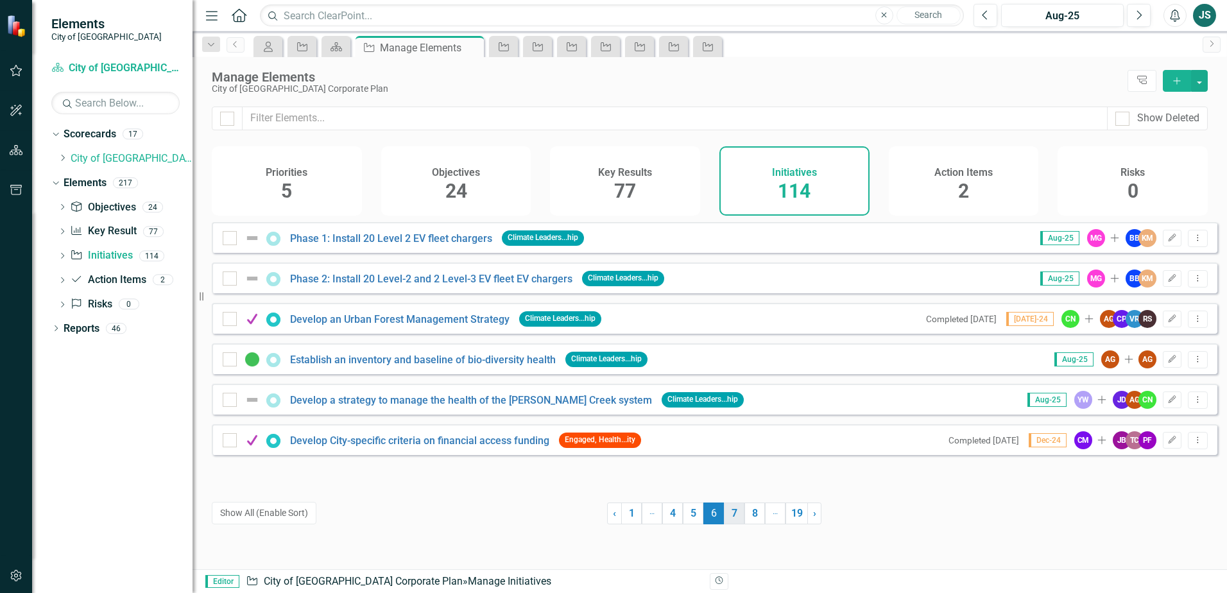
click at [724, 515] on link "7" at bounding box center [734, 513] width 21 height 22
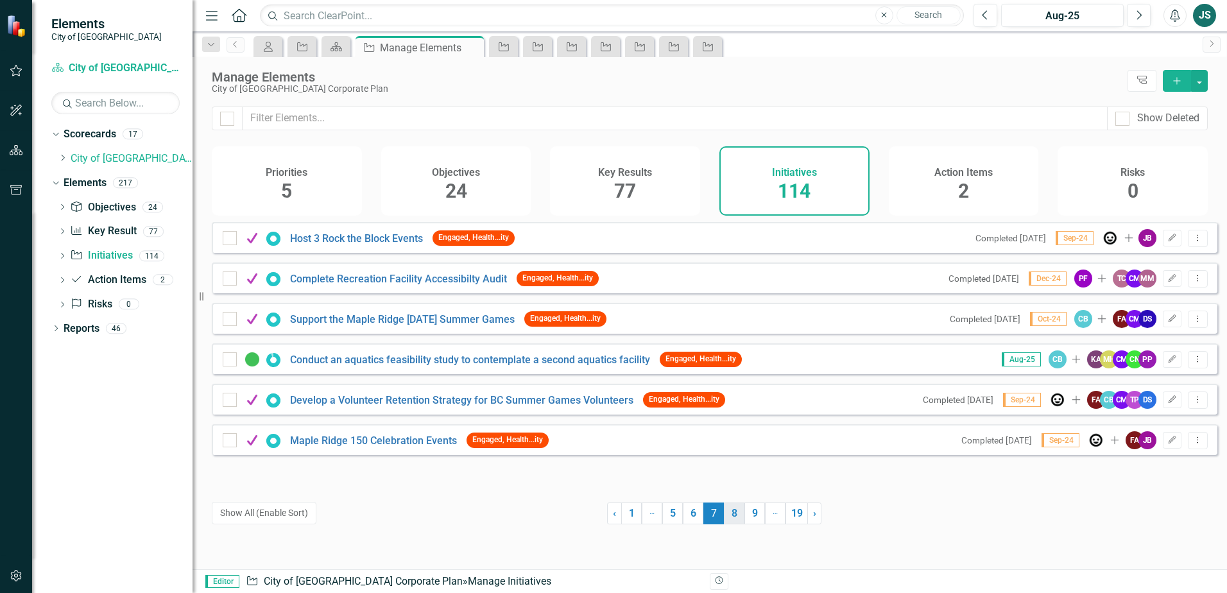
click at [731, 514] on link "8" at bounding box center [734, 513] width 21 height 22
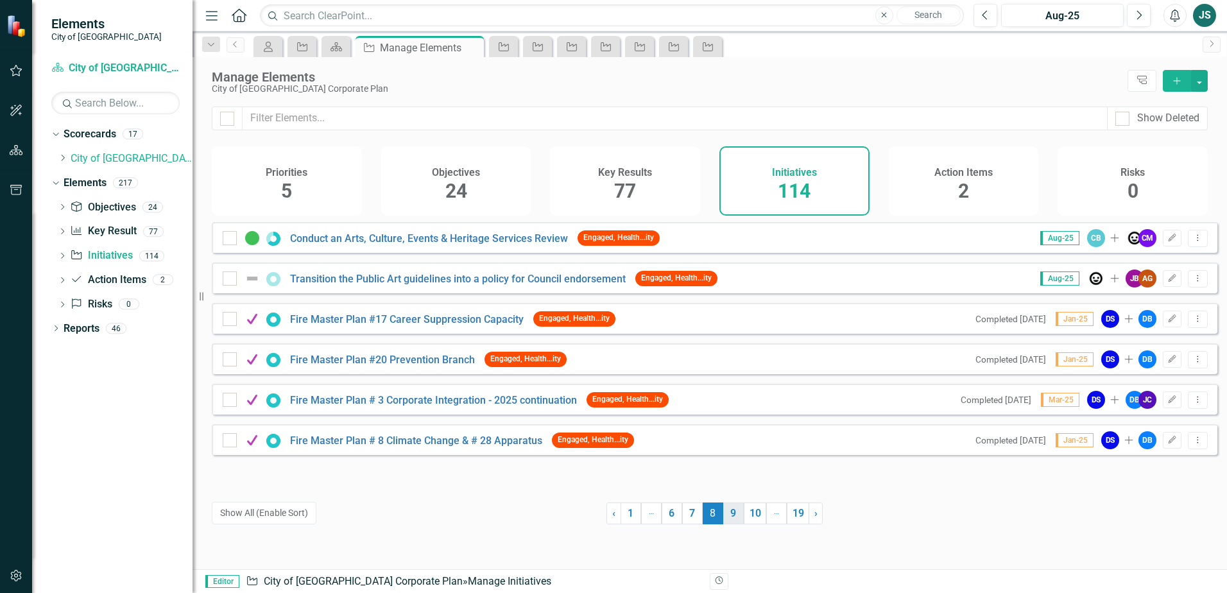
click at [730, 514] on link "9" at bounding box center [733, 513] width 21 height 22
